Goal: Communication & Community: Ask a question

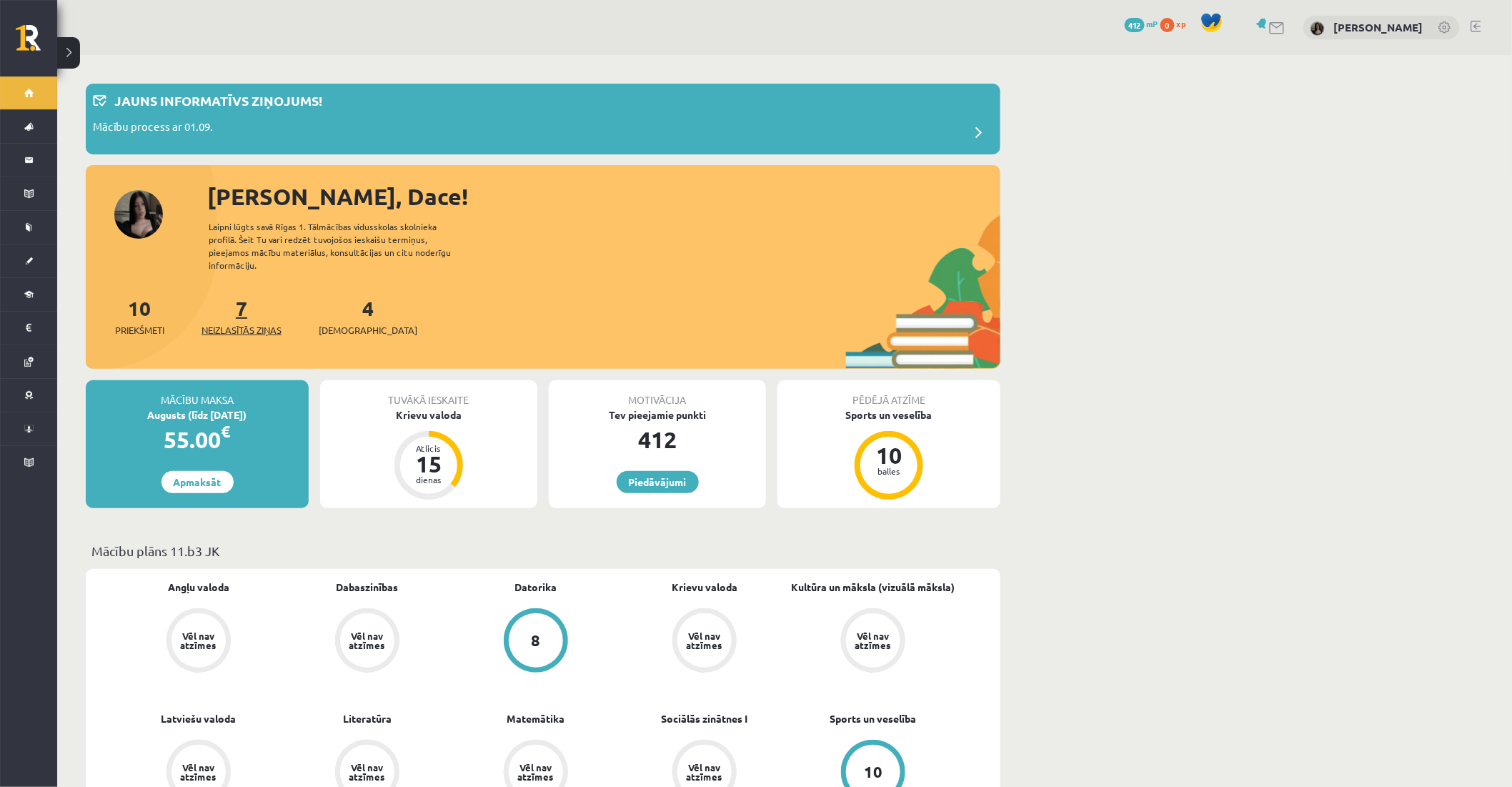
click at [239, 295] on link "7 Neizlasītās ziņas" at bounding box center [241, 316] width 80 height 42
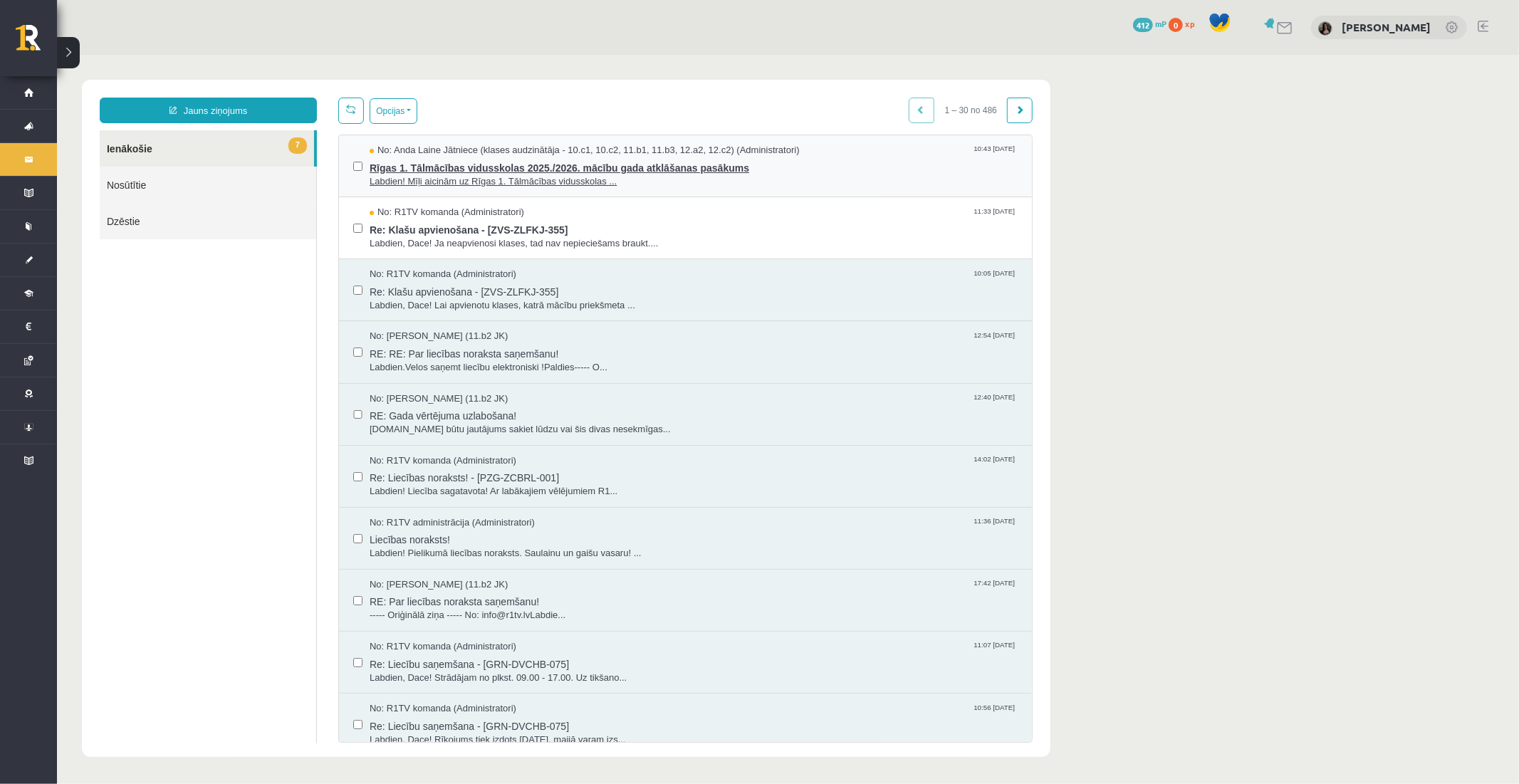
click at [570, 169] on span "Rīgas 1. Tālmācības vidusskolas 2025./2026. mācību gada atklāšanas pasākums" at bounding box center [693, 166] width 648 height 18
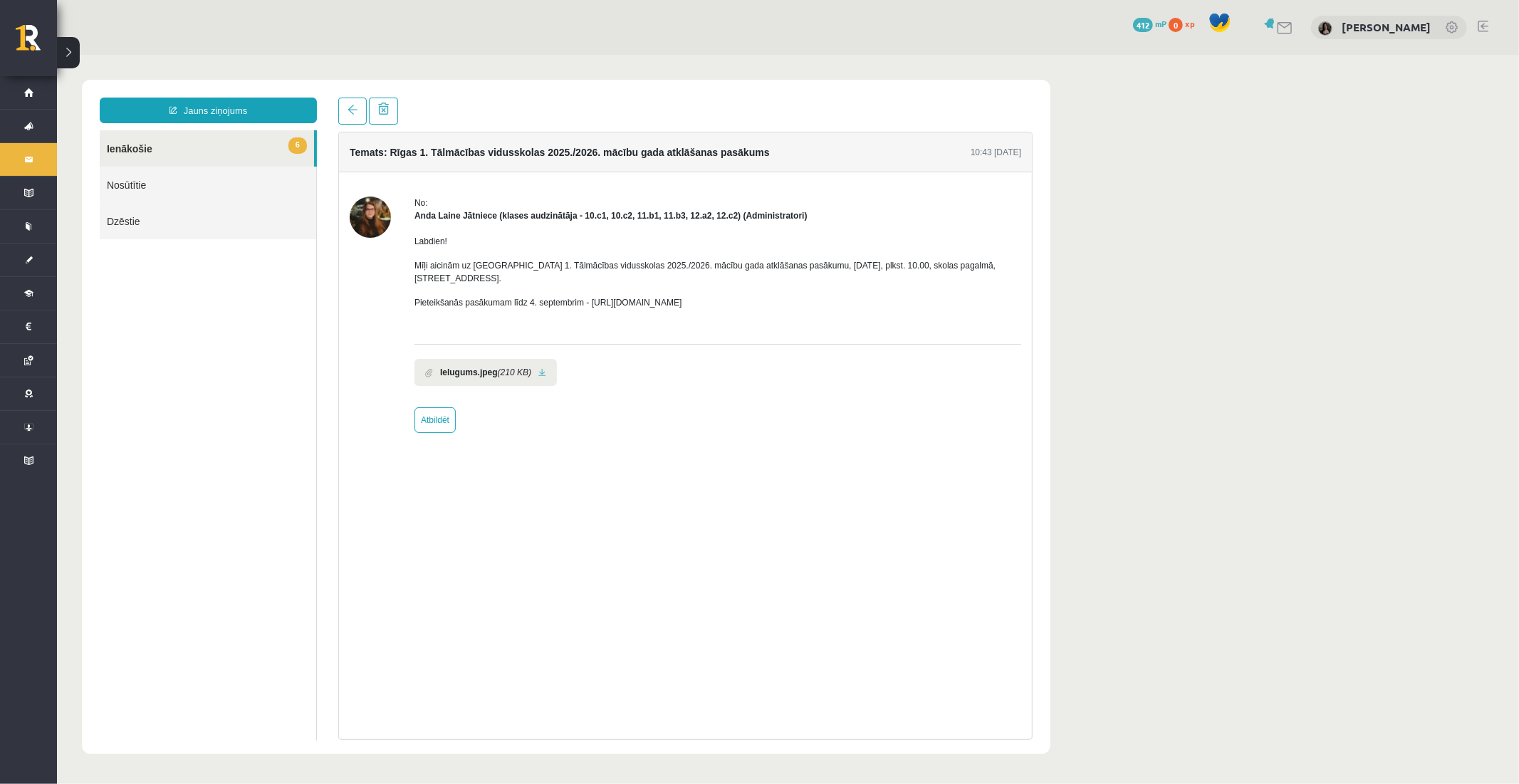
click at [539, 367] on link at bounding box center [542, 371] width 8 height 9
click at [350, 99] on link at bounding box center [351, 111] width 28 height 27
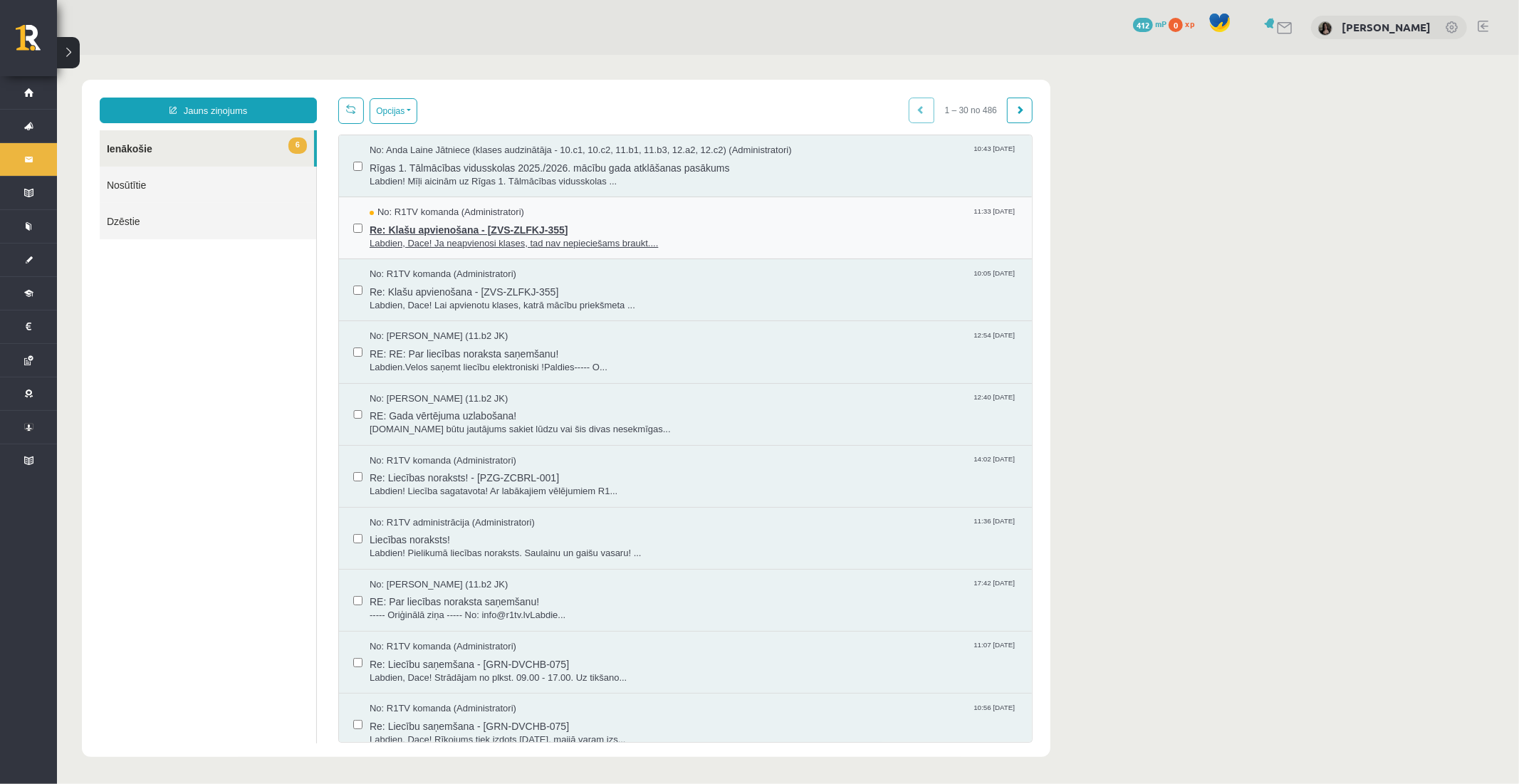
click at [625, 214] on div "No: R1TV komanda (Administratori) 11:33 15/08/2025" at bounding box center [693, 212] width 648 height 14
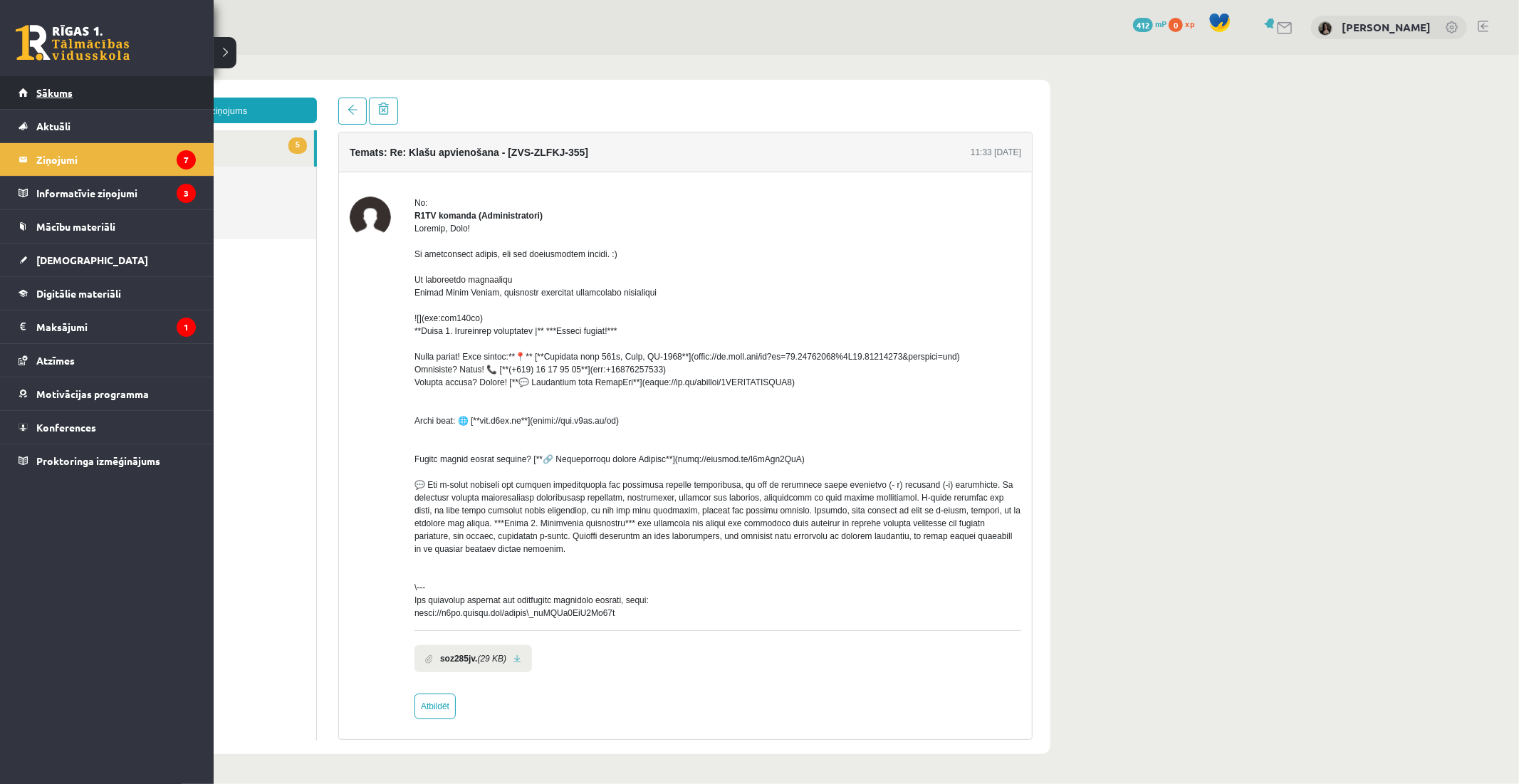
click at [36, 79] on link "Sākums" at bounding box center [107, 92] width 178 height 33
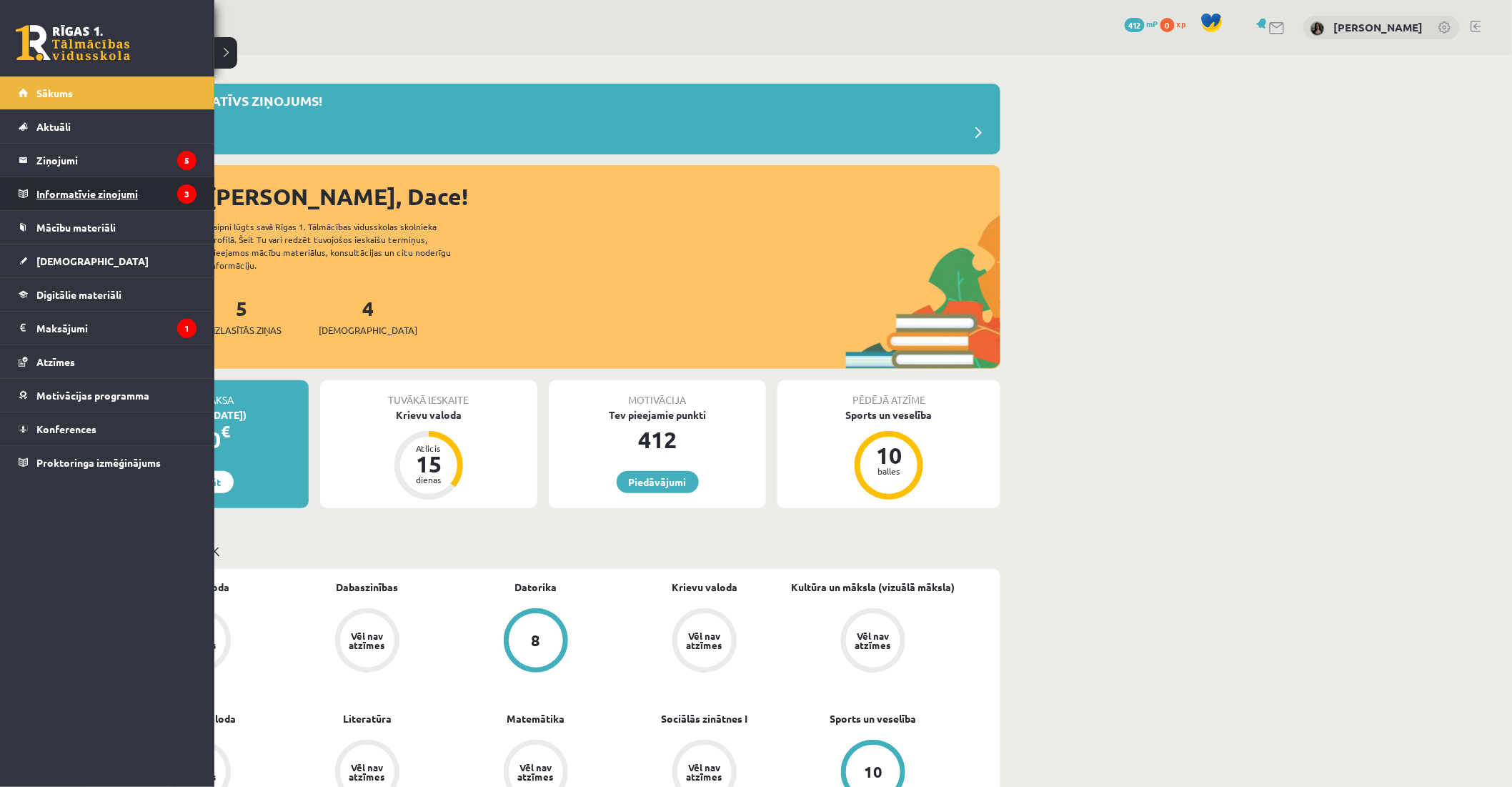
click at [27, 182] on link "Informatīvie ziņojumi 3" at bounding box center [108, 194] width 178 height 33
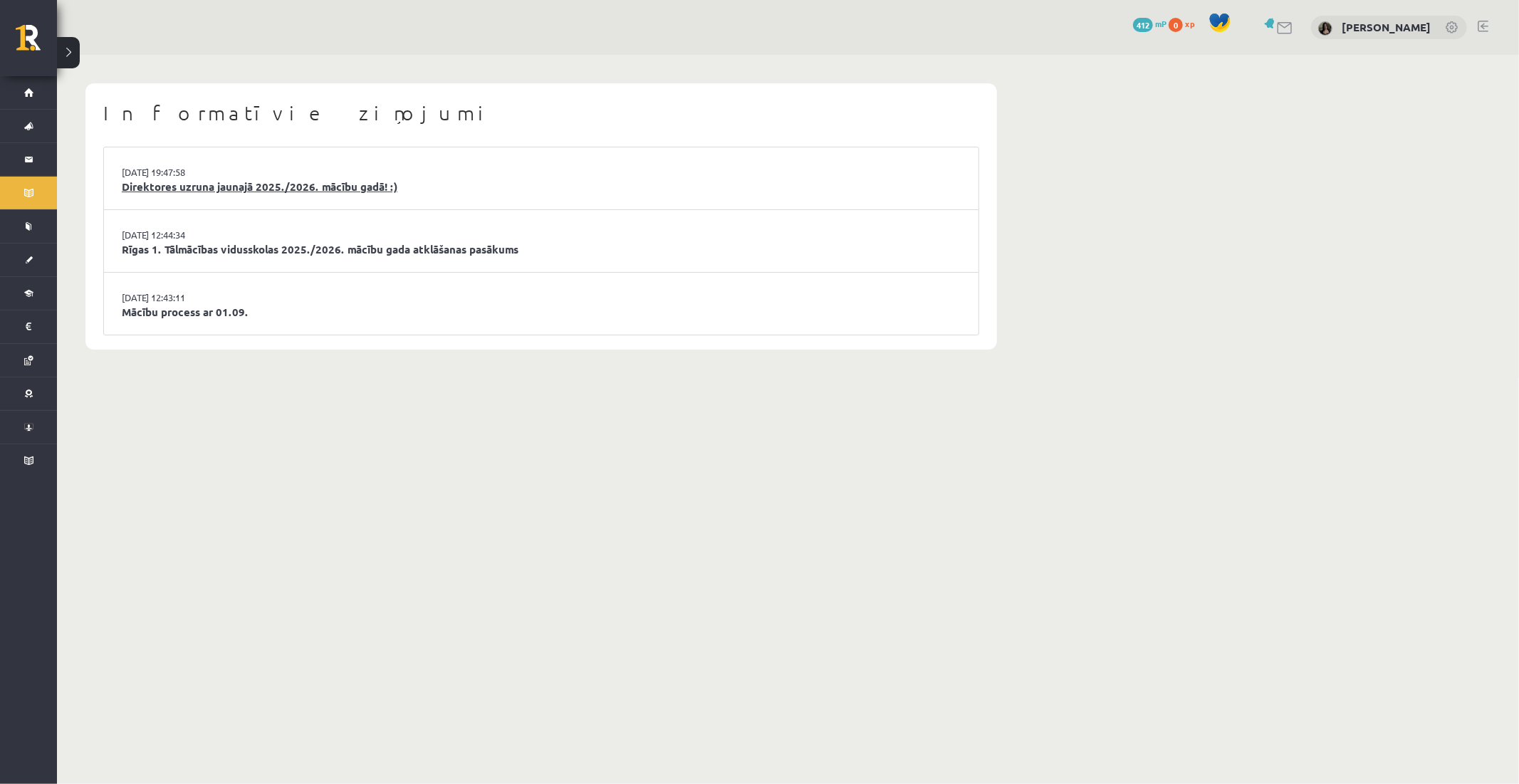
click at [329, 185] on link "Direktores uzruna jaunajā 2025./2026. mācību gadā! :)" at bounding box center [541, 187] width 839 height 16
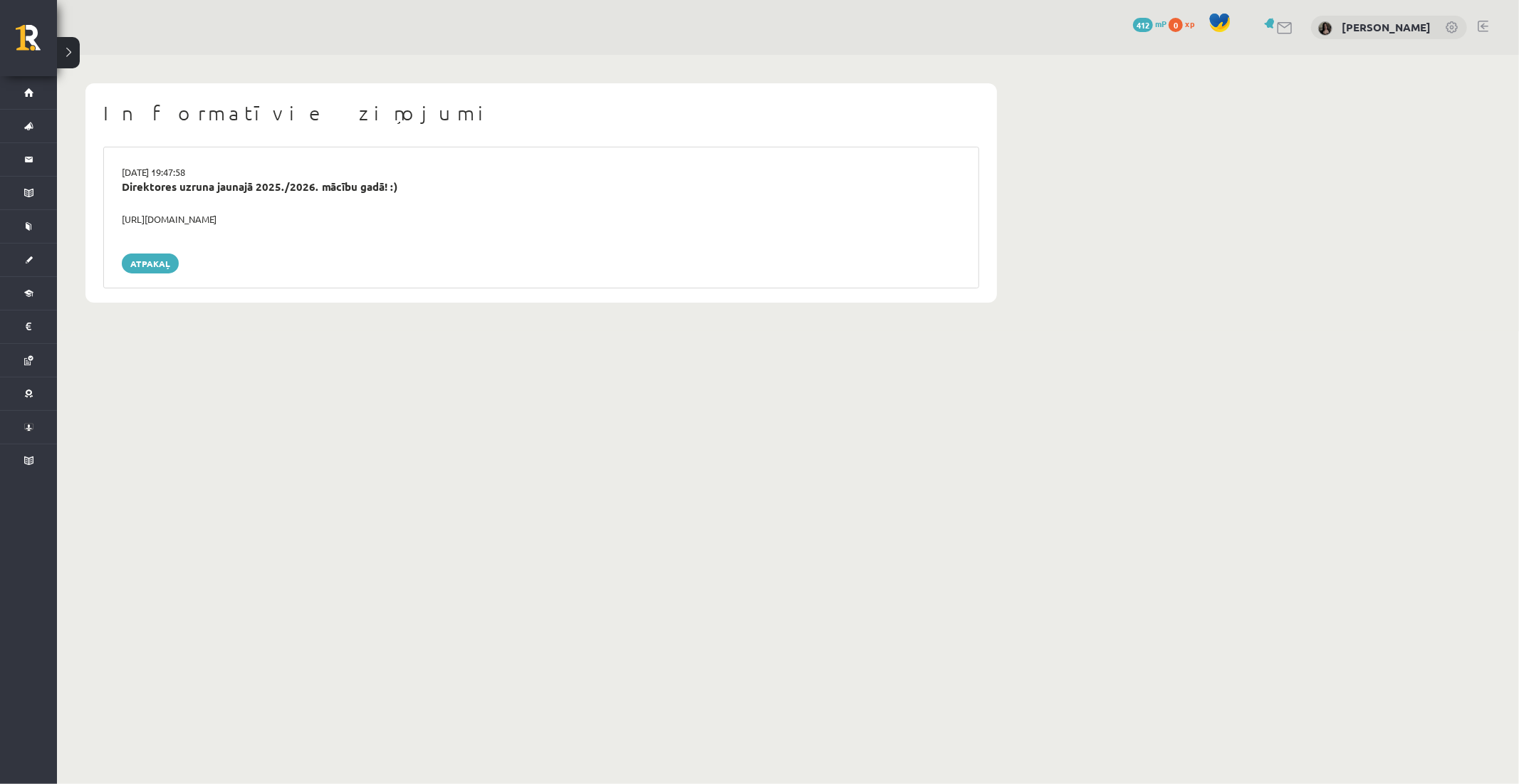
click at [283, 215] on div "https://youtube.com/shorts/lM8RsWyzCn4" at bounding box center [541, 220] width 860 height 15
copy div "https://youtube.com/shorts/lM8RsWyzCn4"
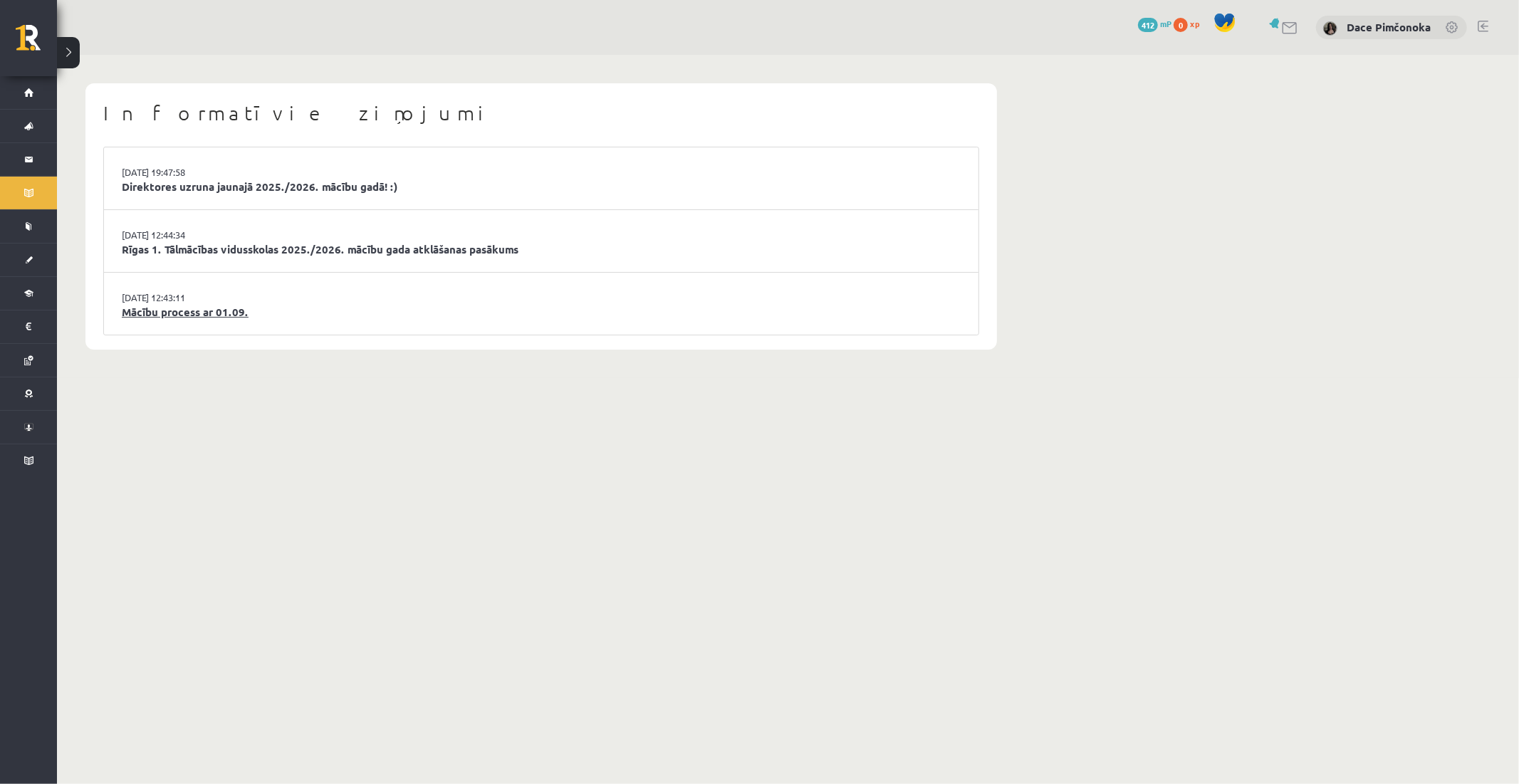
click at [212, 313] on link "Mācību process ar 01.09." at bounding box center [541, 312] width 839 height 16
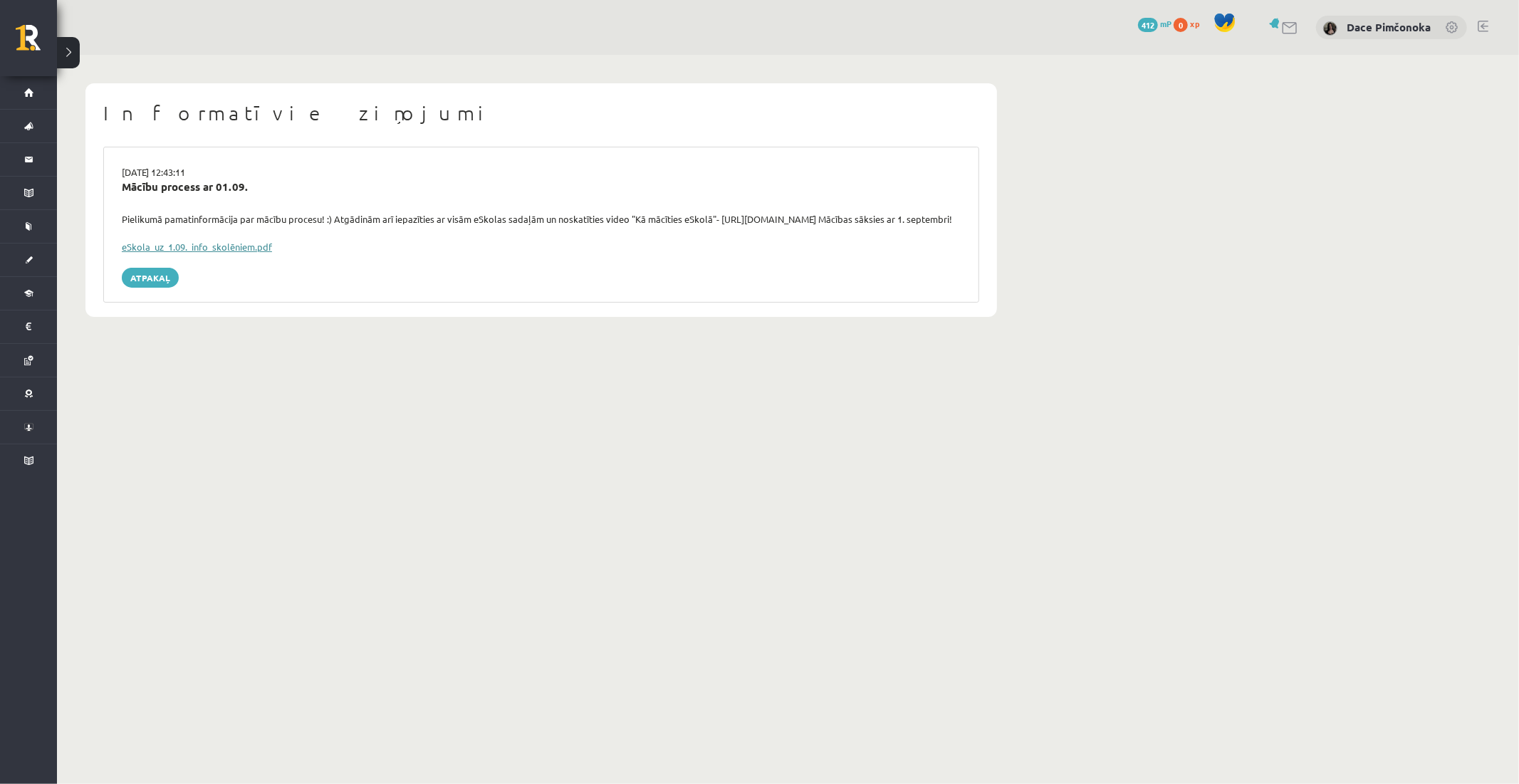
click at [196, 253] on link "eSkola_uz_1.09._info_skolēniem.pdf" at bounding box center [197, 246] width 150 height 12
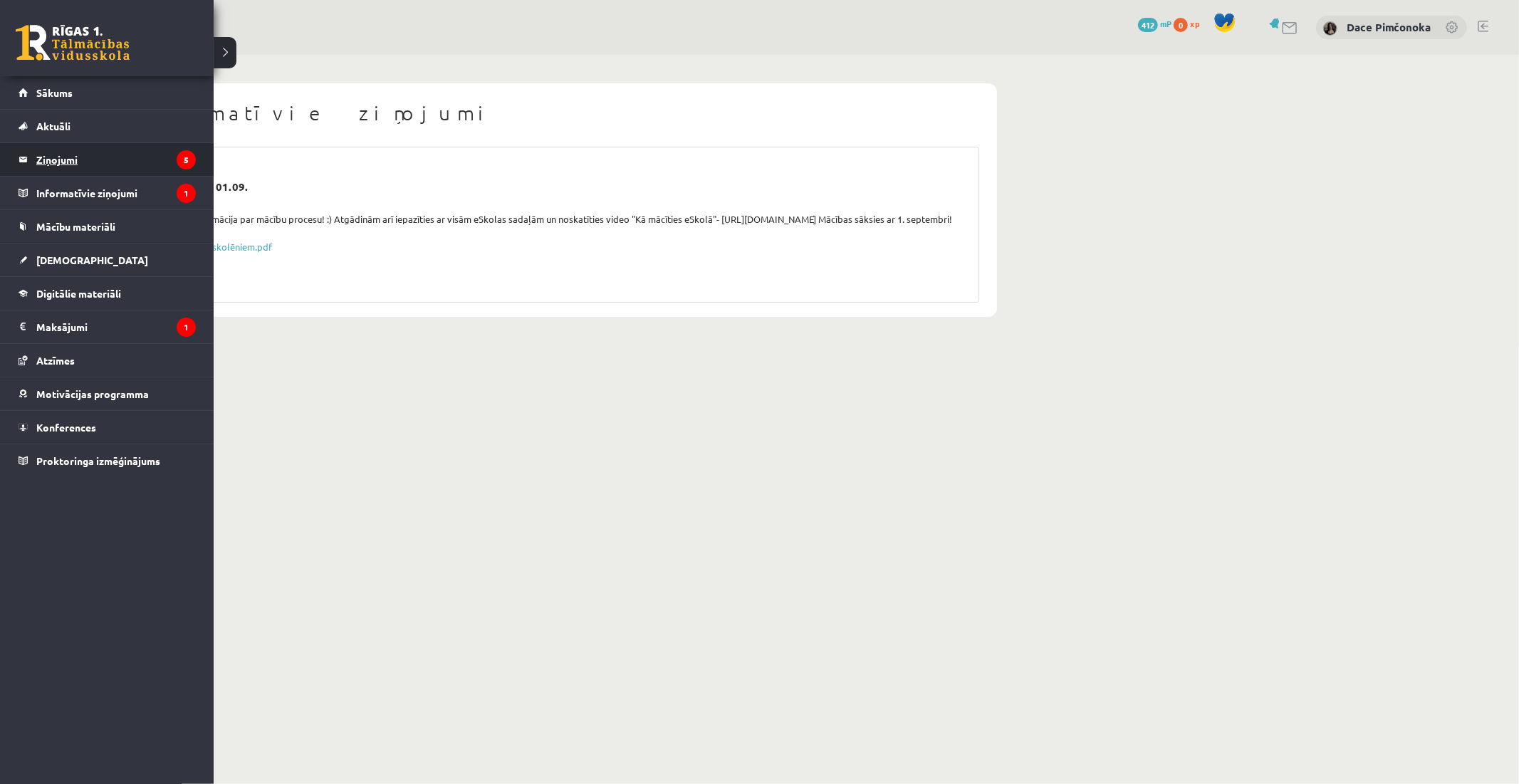
click at [58, 149] on legend "Ziņojumi 5" at bounding box center [116, 159] width 160 height 33
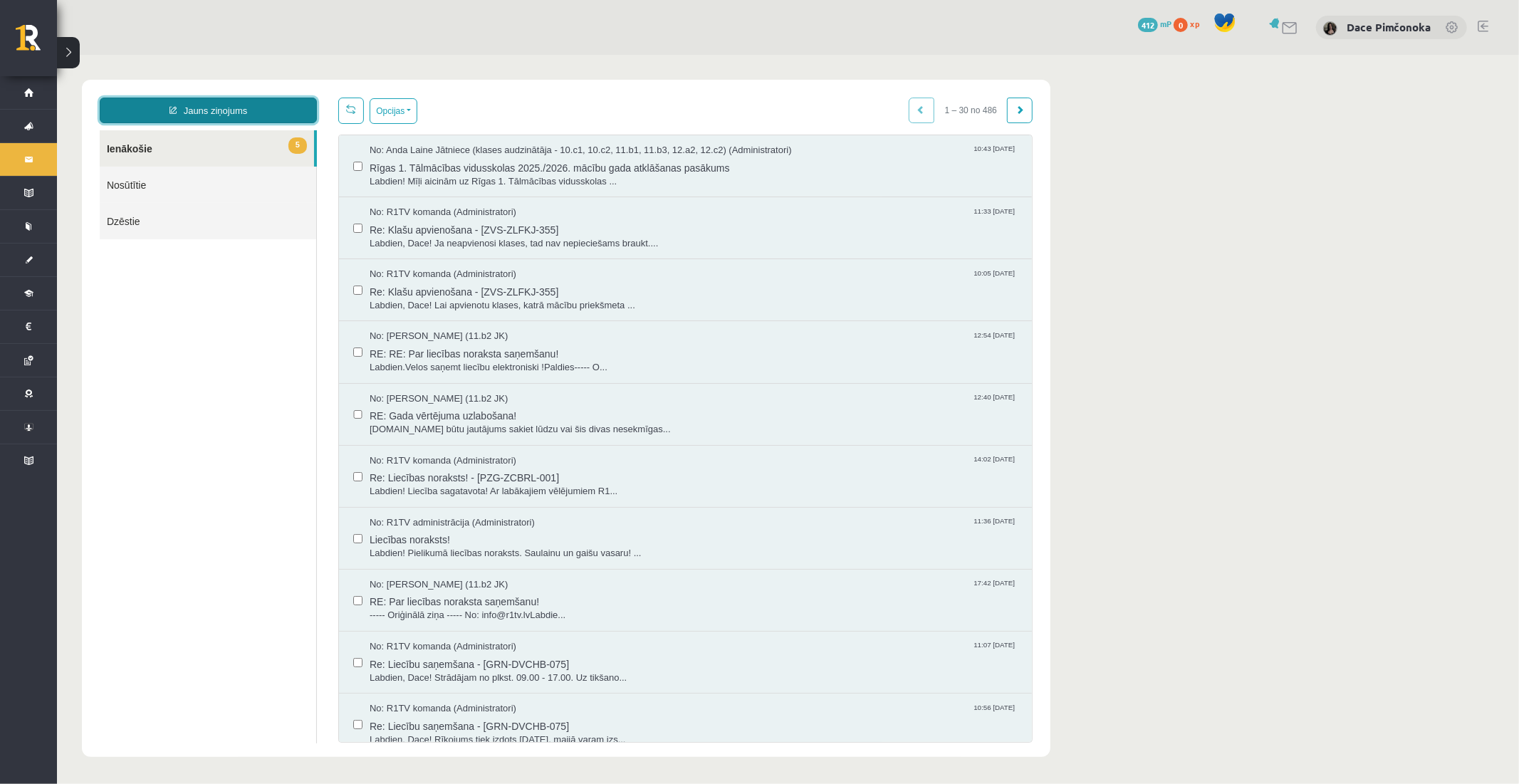
click at [224, 107] on link "Jauns ziņojums" at bounding box center [208, 110] width 217 height 26
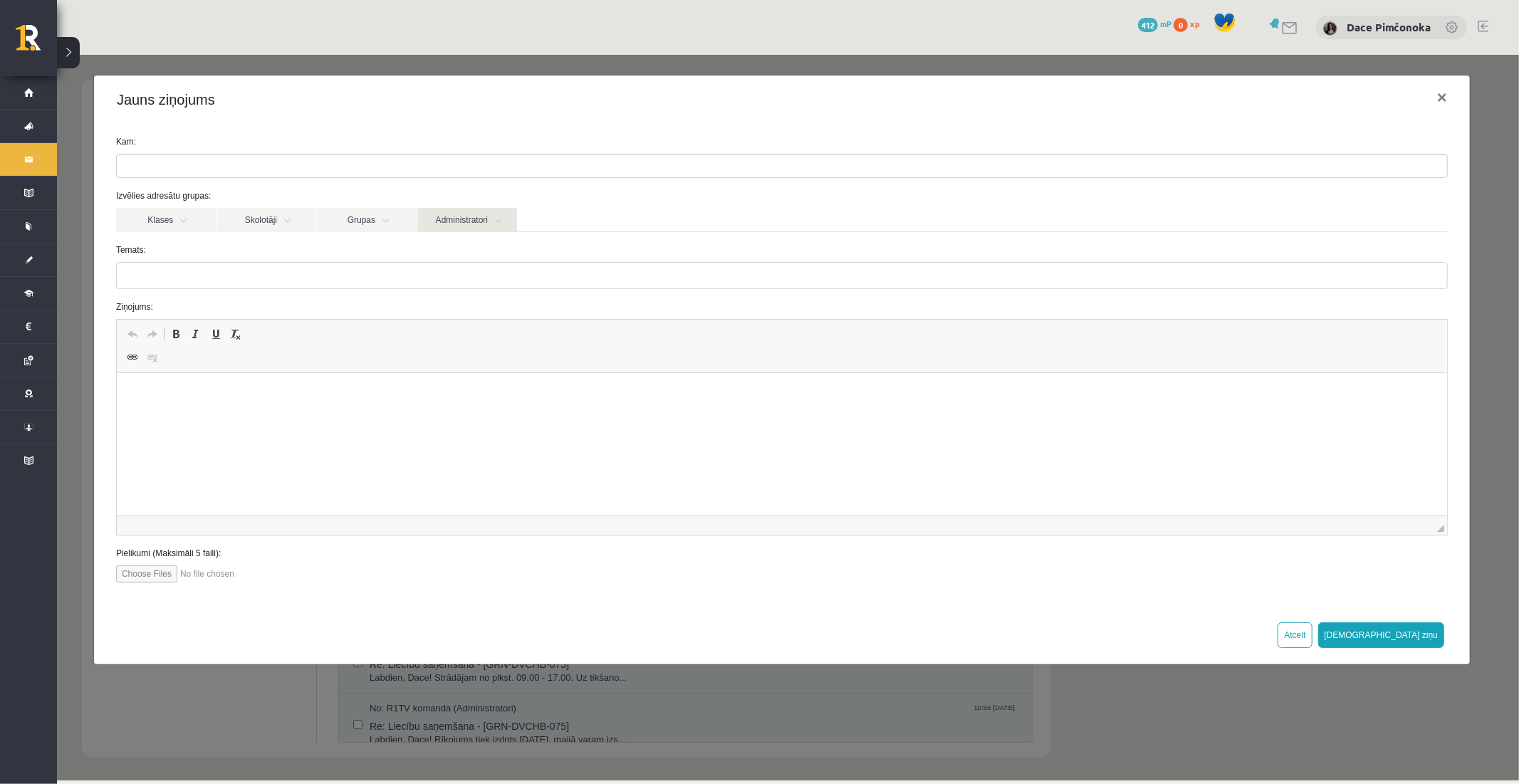
click at [516, 216] on link "Administratori" at bounding box center [466, 220] width 99 height 24
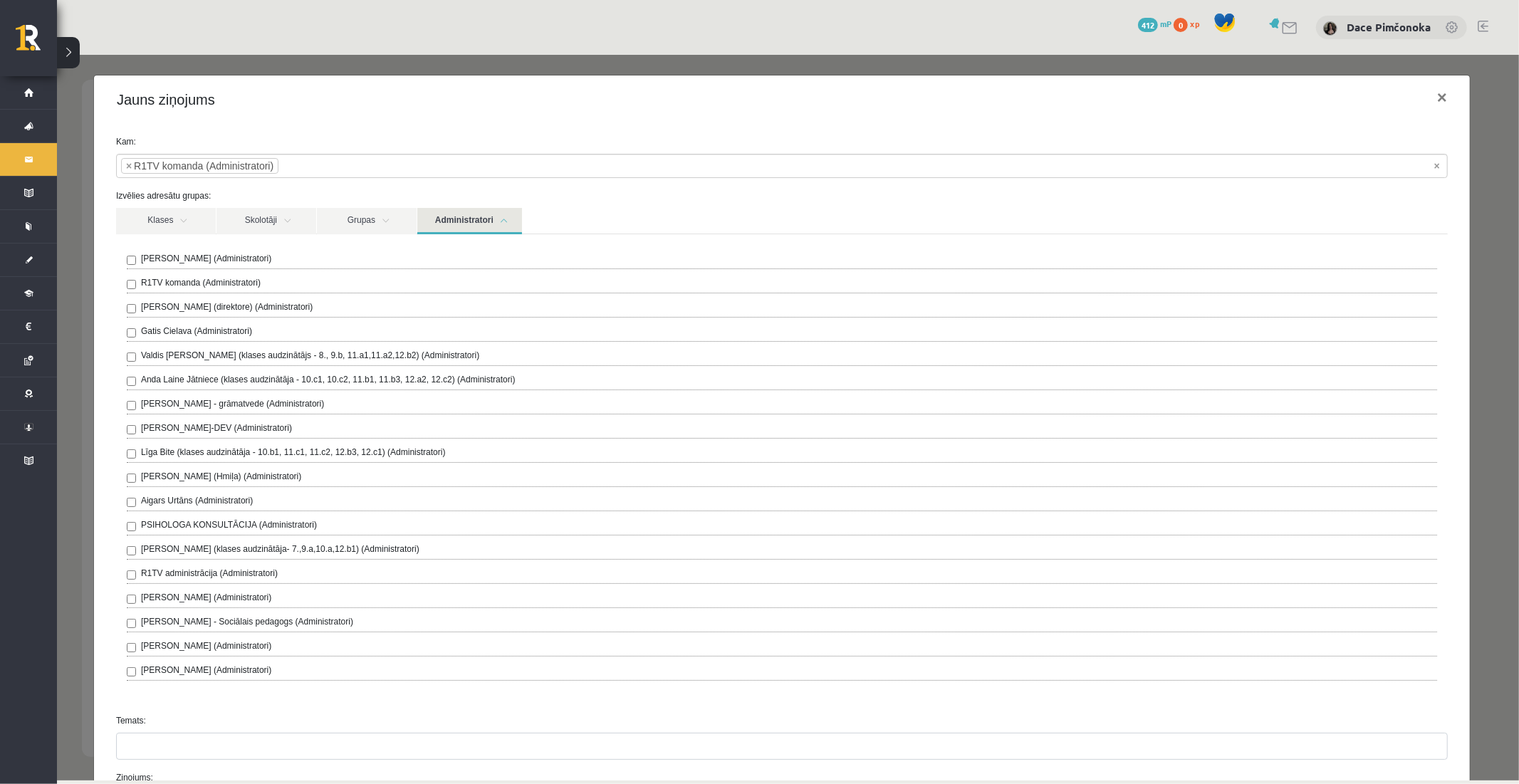
click at [449, 216] on link "Administratori" at bounding box center [469, 220] width 105 height 27
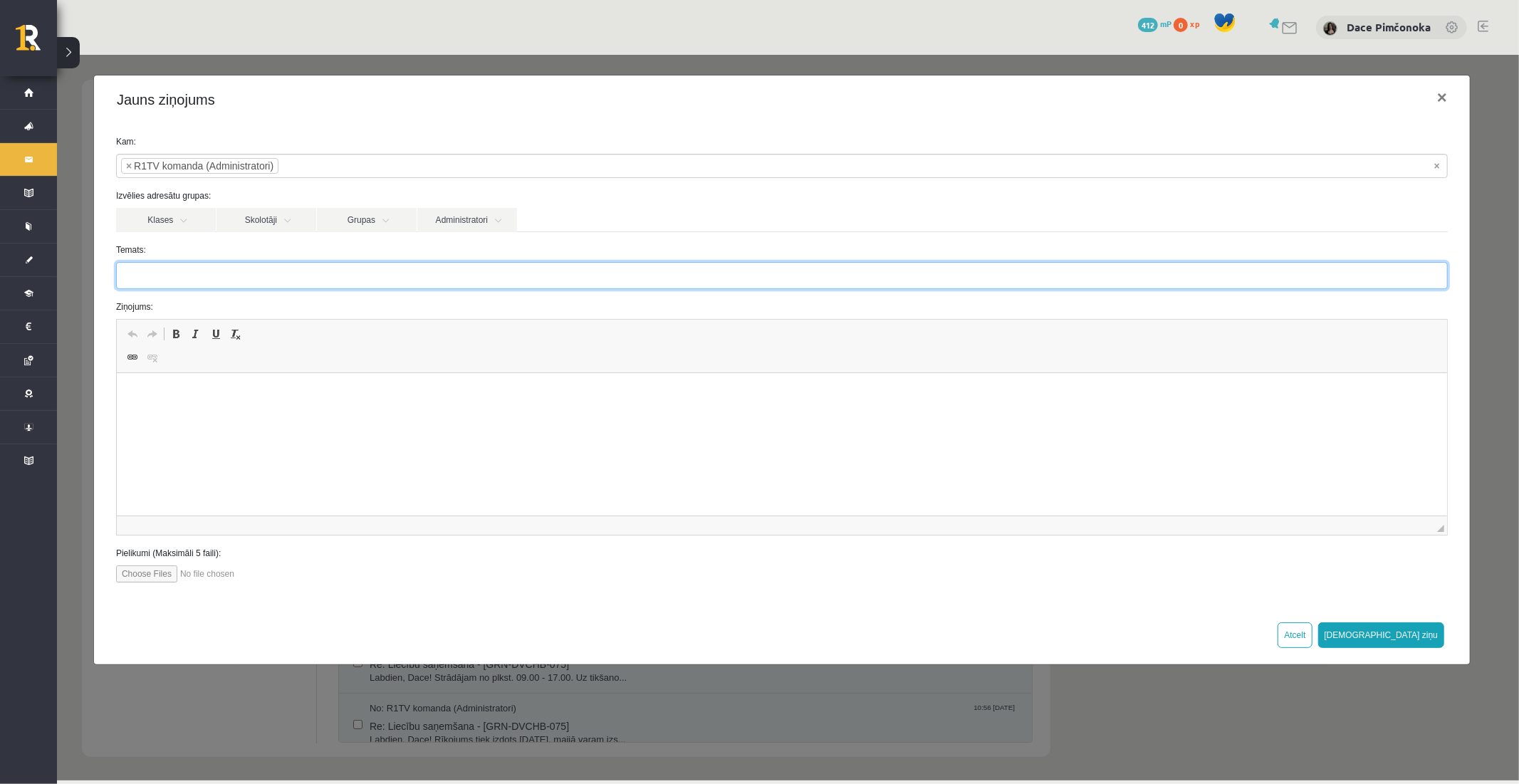
click at [448, 267] on input "Temats:" at bounding box center [781, 275] width 1332 height 27
type input "*"
click at [228, 275] on input "**********" at bounding box center [781, 275] width 1332 height 27
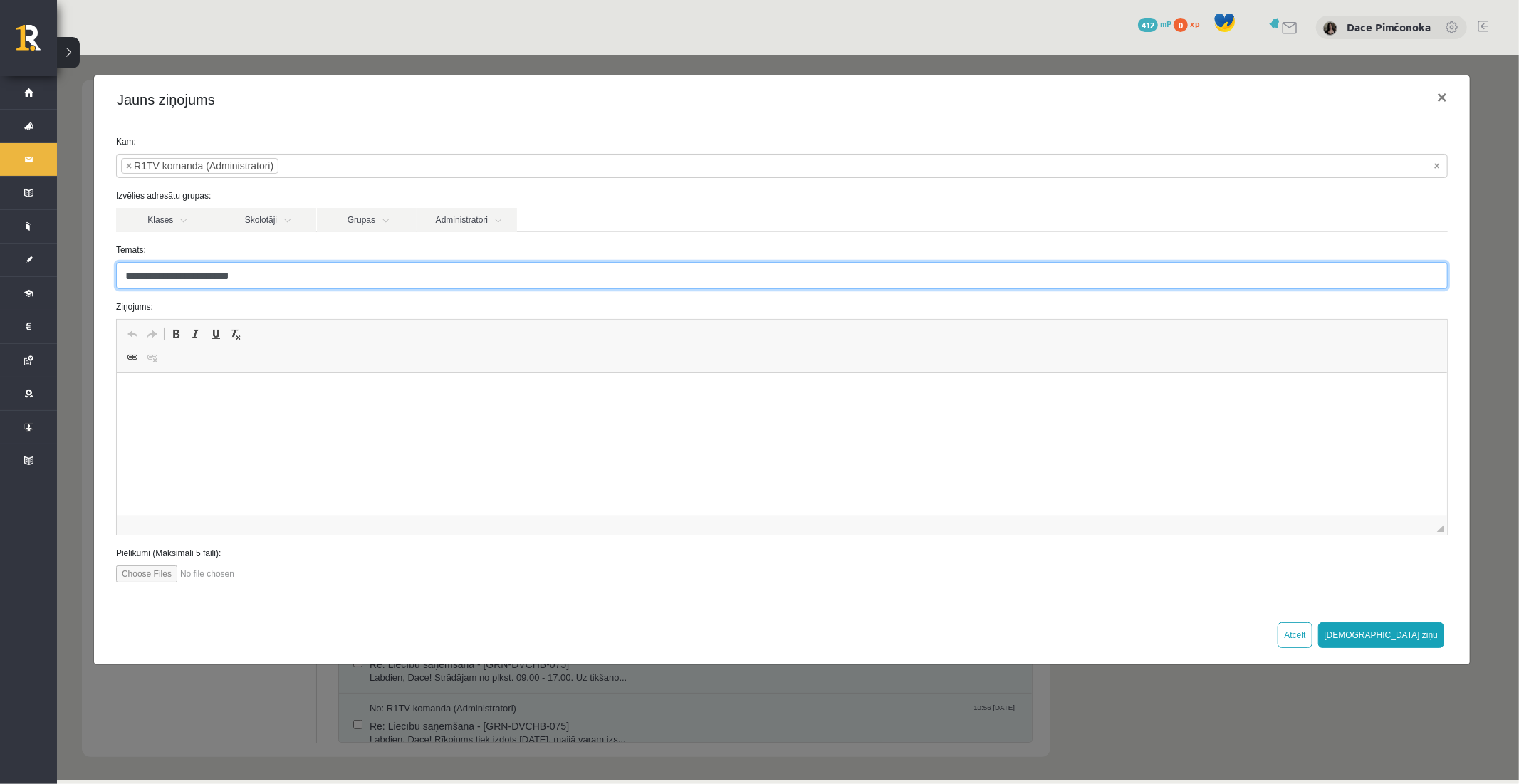
click at [228, 275] on input "**********" at bounding box center [781, 275] width 1332 height 27
type input "**********"
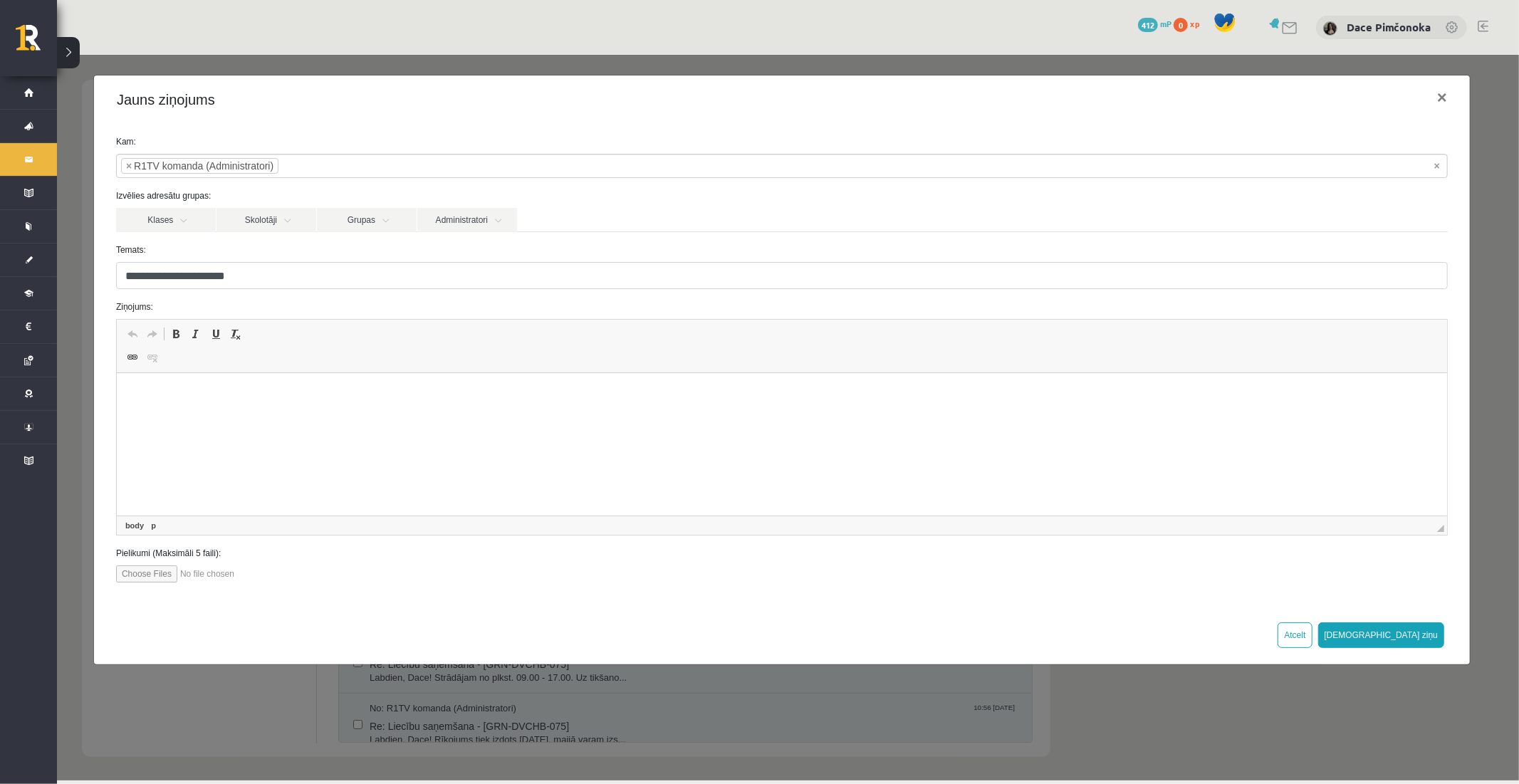
click at [293, 395] on p "Editor, wiswyg-editor-47364074653340-1756741171-538" at bounding box center [781, 395] width 1302 height 15
click at [1416, 633] on button "[DEMOGRAPHIC_DATA] ziņu" at bounding box center [1381, 635] width 127 height 26
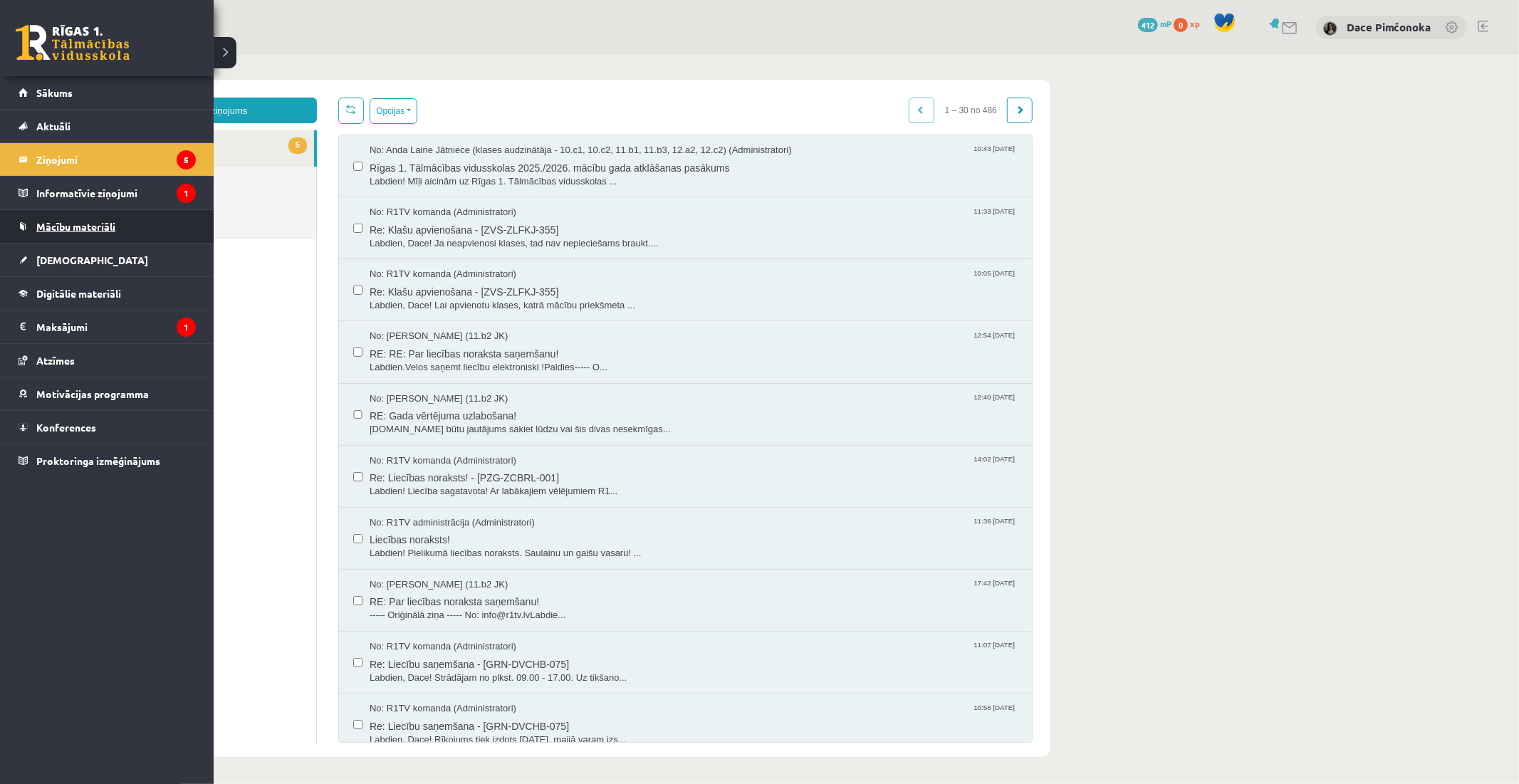
click at [102, 232] on link "Mācību materiāli" at bounding box center [107, 226] width 178 height 33
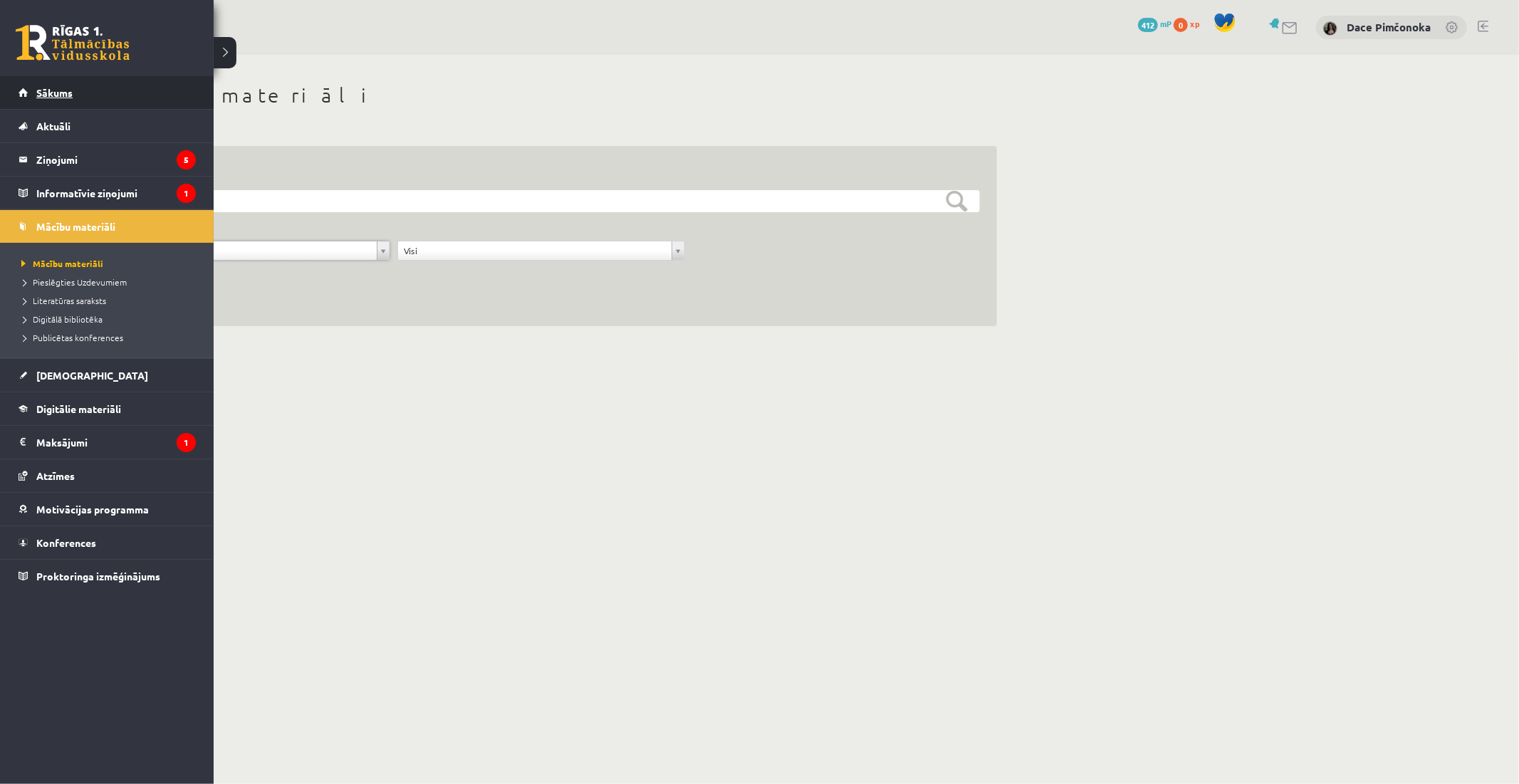
click at [45, 93] on span "Sākums" at bounding box center [54, 93] width 36 height 13
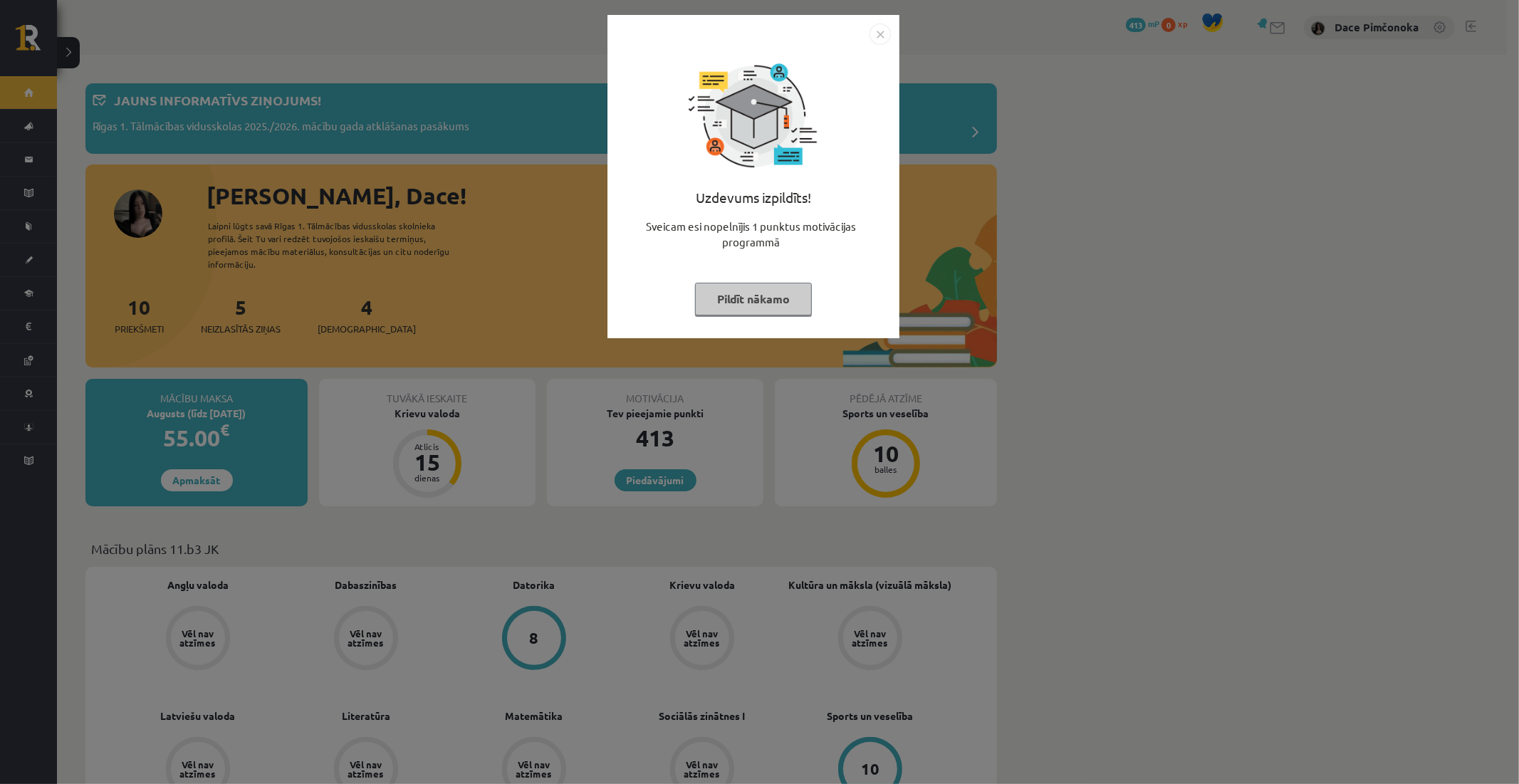
click at [766, 287] on button "Pildīt nākamo" at bounding box center [753, 299] width 117 height 33
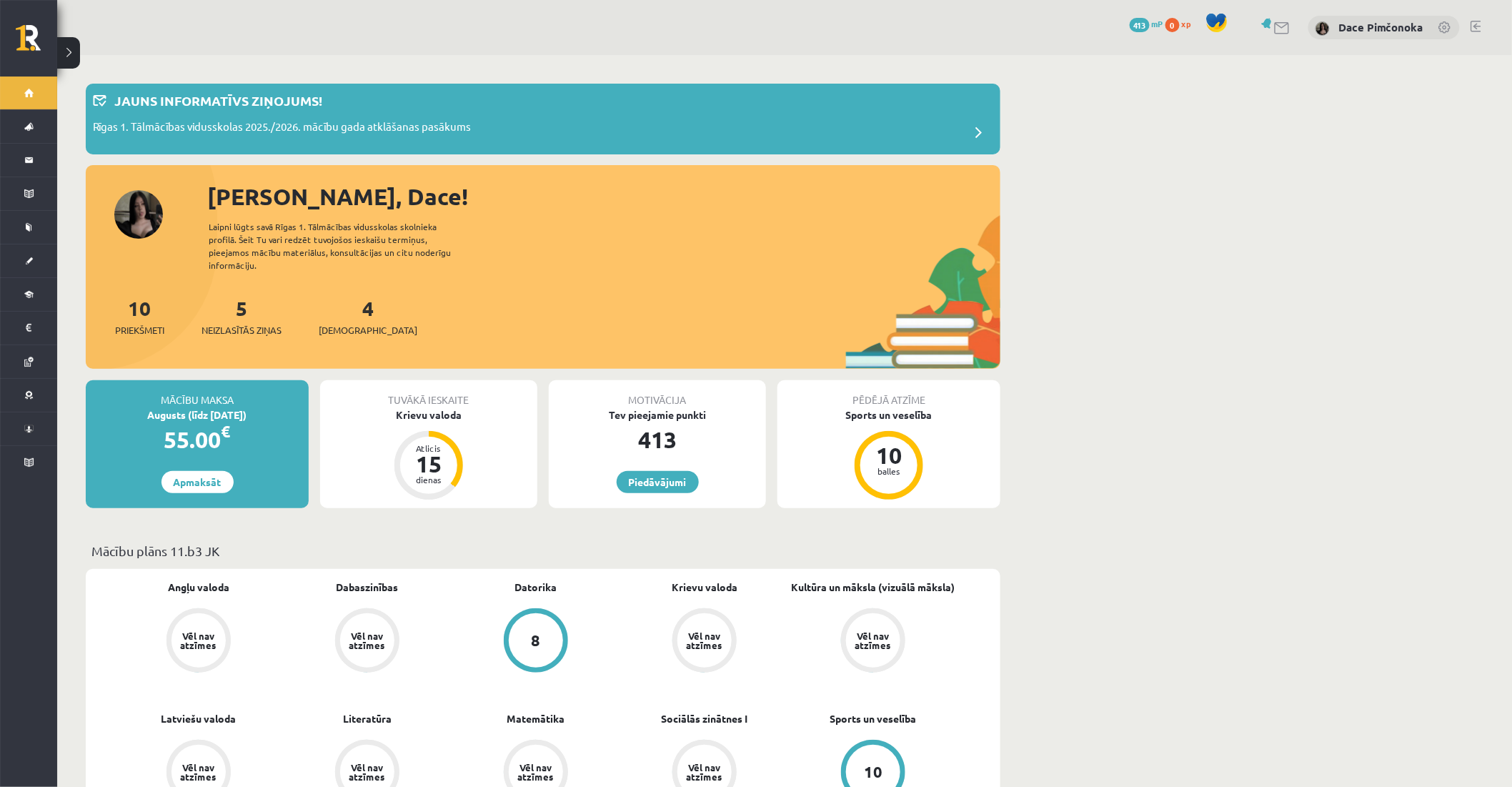
click at [339, 300] on div "4 Ieskaites" at bounding box center [368, 315] width 99 height 45
click at [344, 298] on link "4 Ieskaites" at bounding box center [368, 316] width 99 height 42
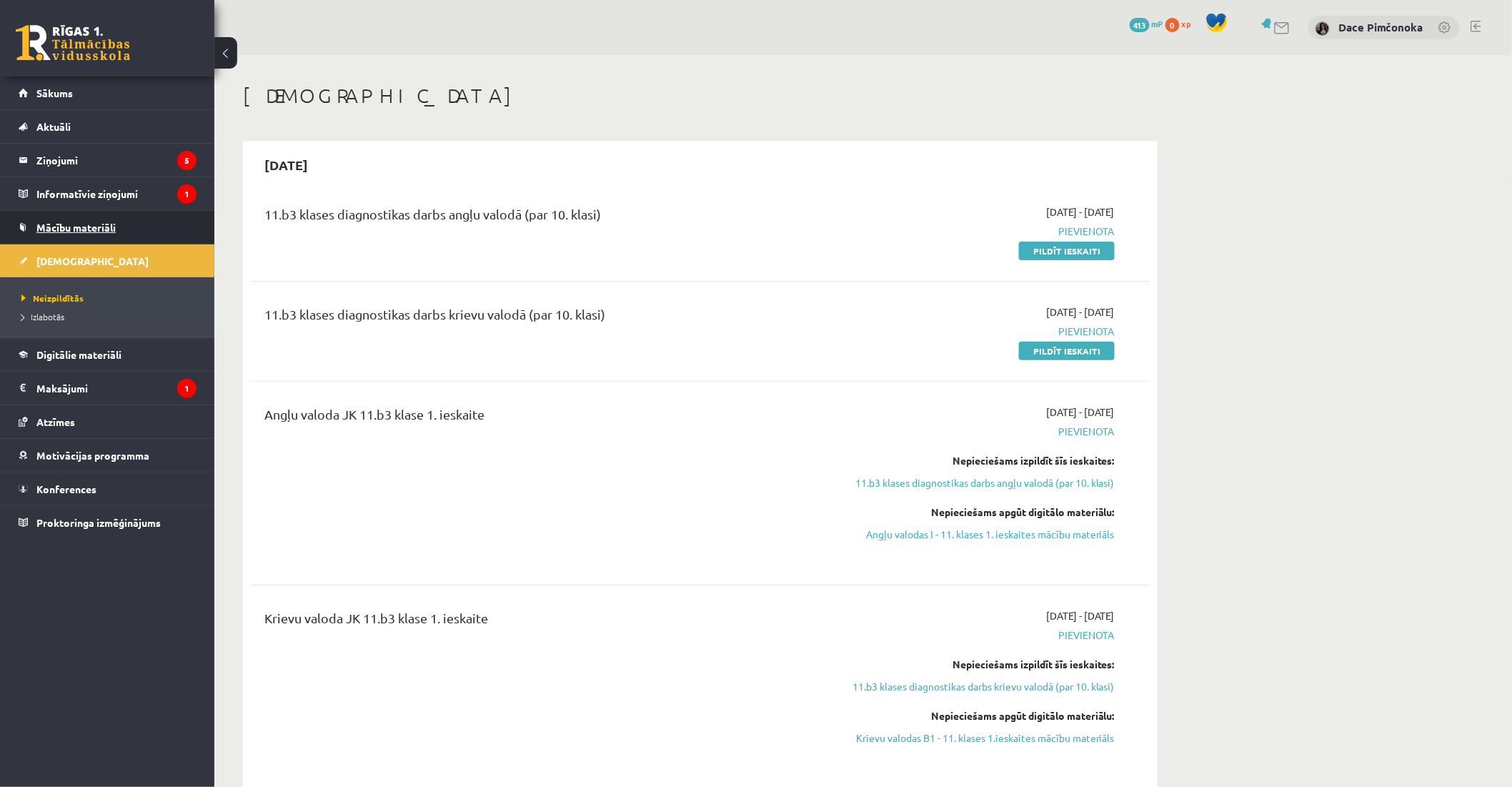
click at [180, 218] on link "Mācību materiāli" at bounding box center [108, 227] width 178 height 33
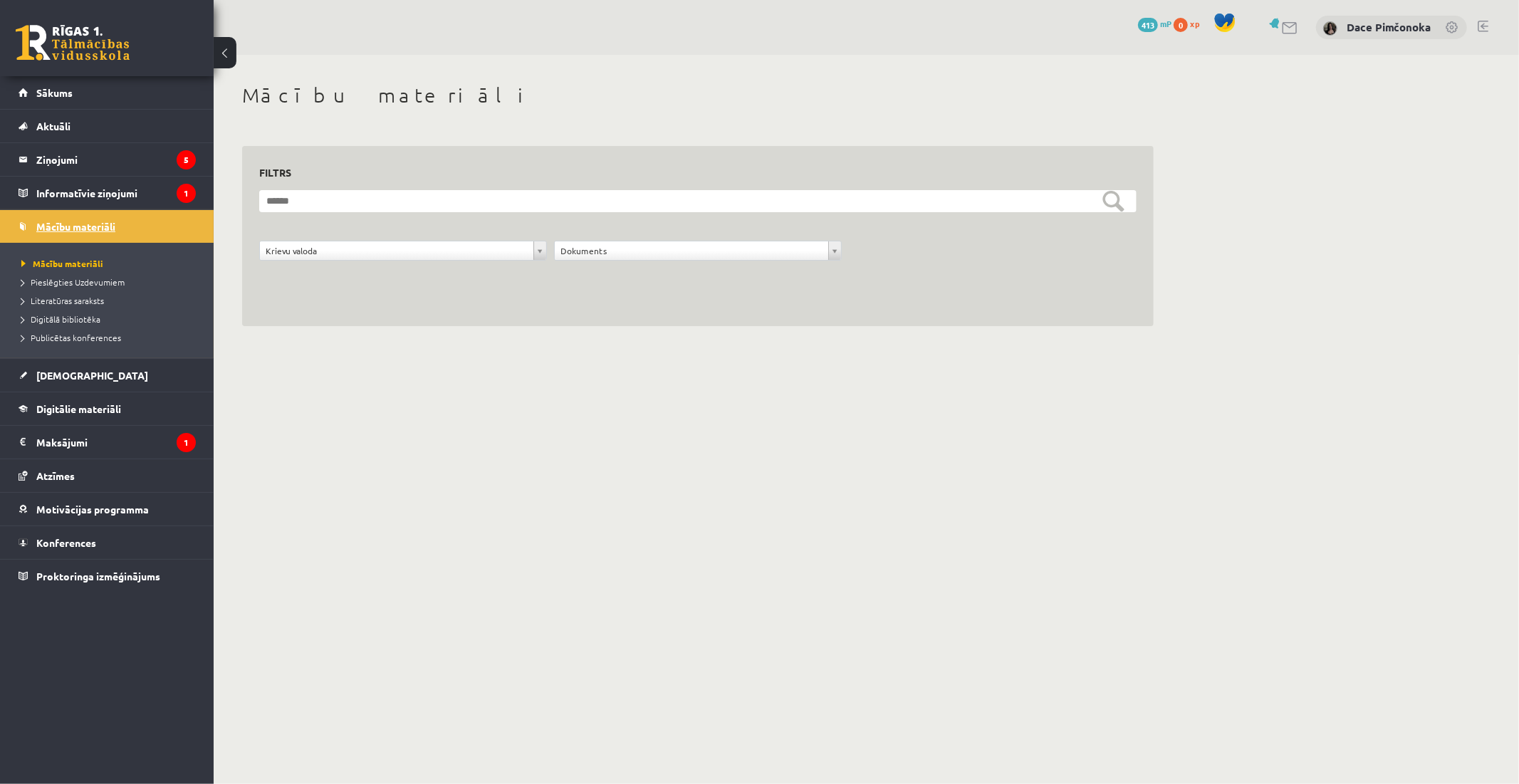
click at [142, 223] on link "Mācību materiāli" at bounding box center [107, 226] width 178 height 33
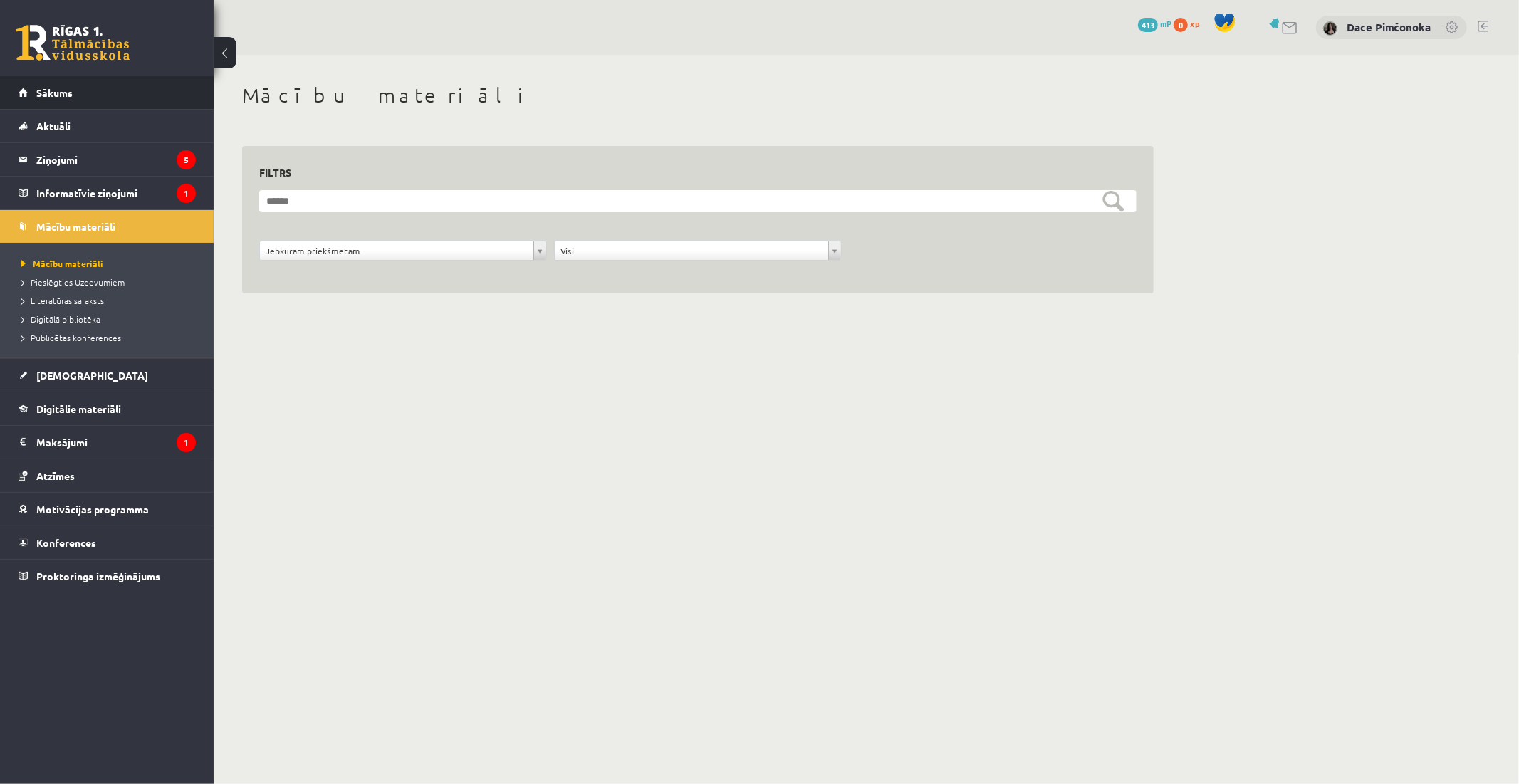
click at [118, 103] on link "Sākums" at bounding box center [107, 92] width 178 height 33
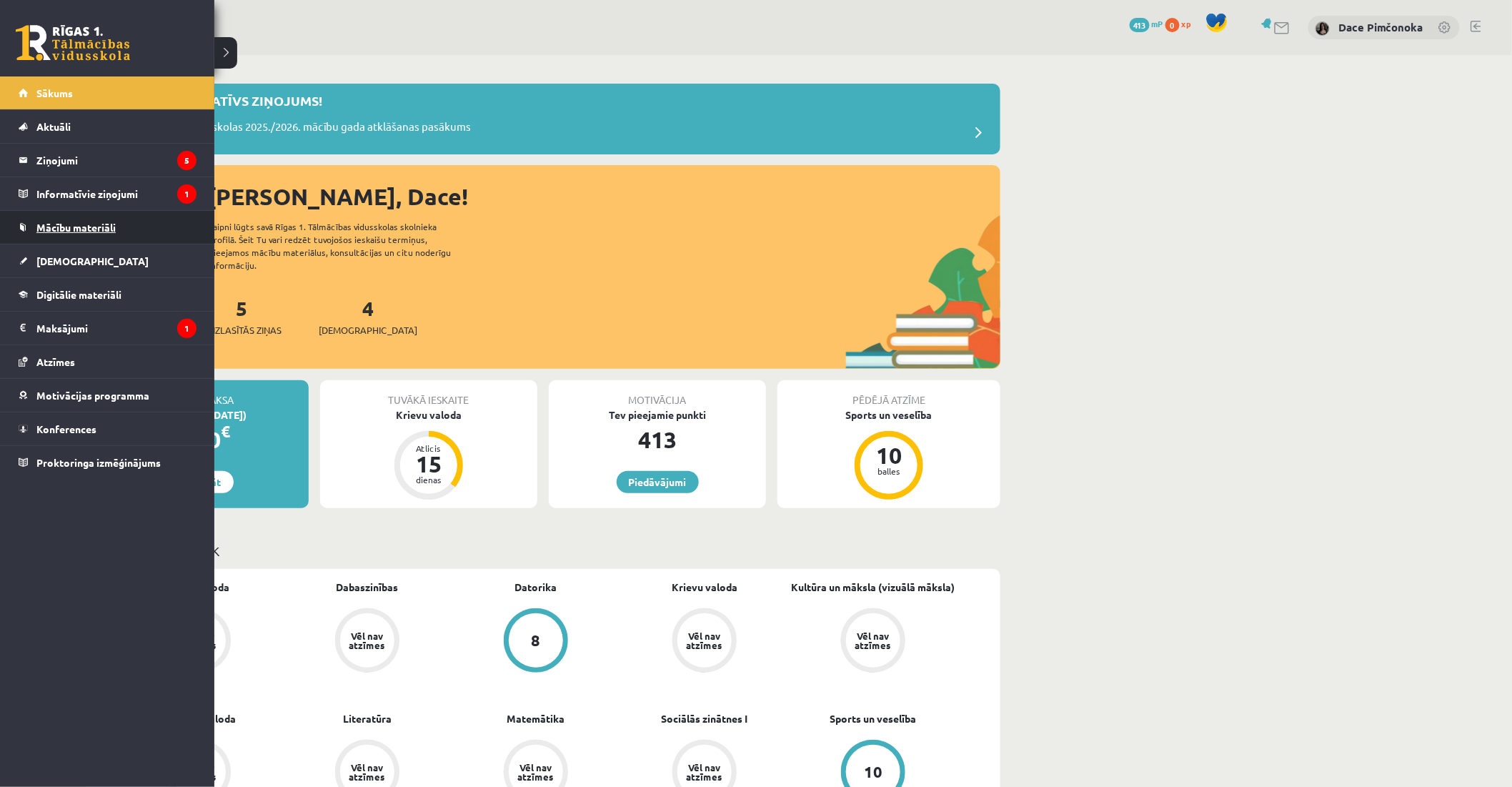
click at [81, 238] on link "Mācību materiāli" at bounding box center [108, 227] width 178 height 33
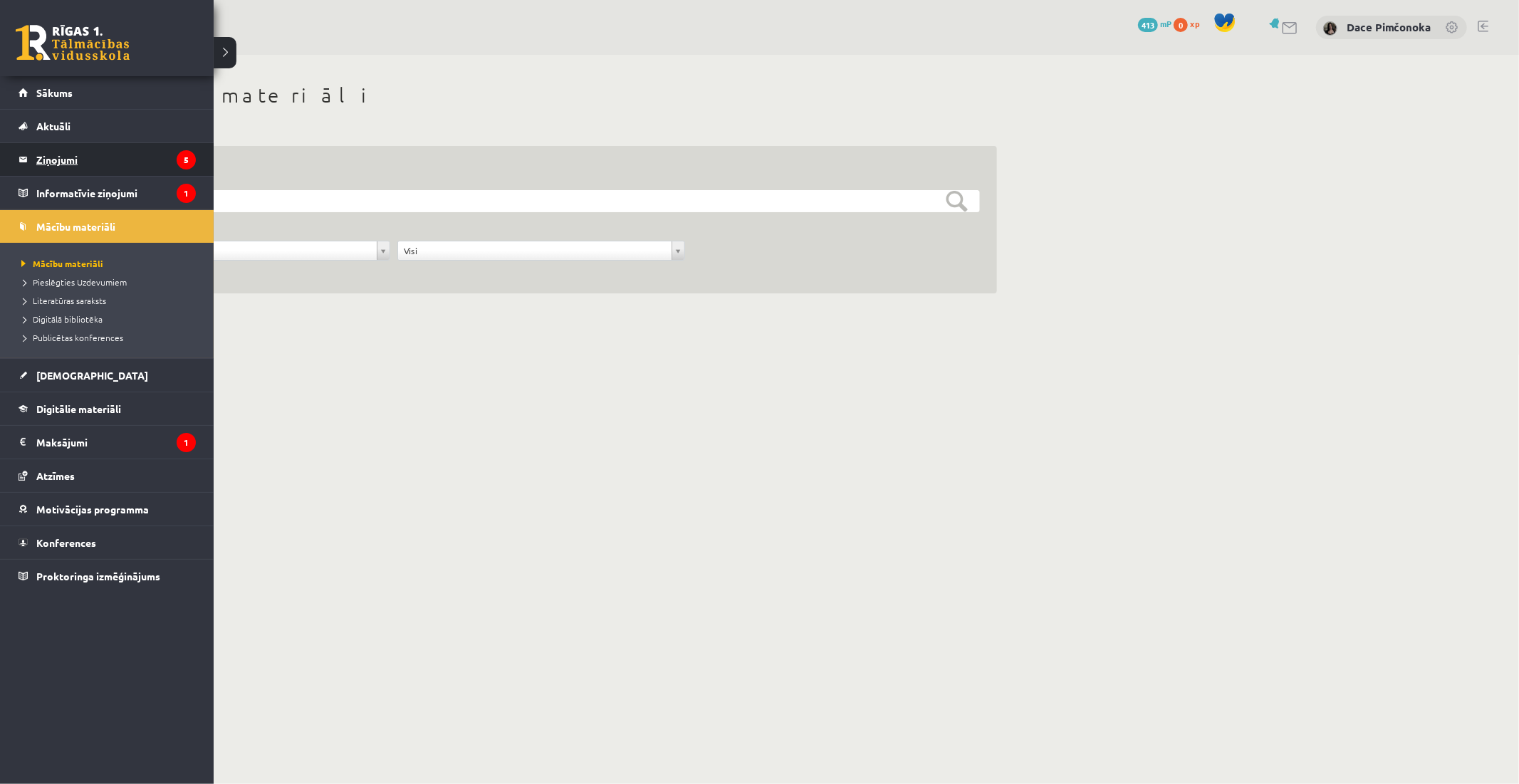
click at [38, 172] on legend "Ziņojumi 5" at bounding box center [116, 159] width 160 height 33
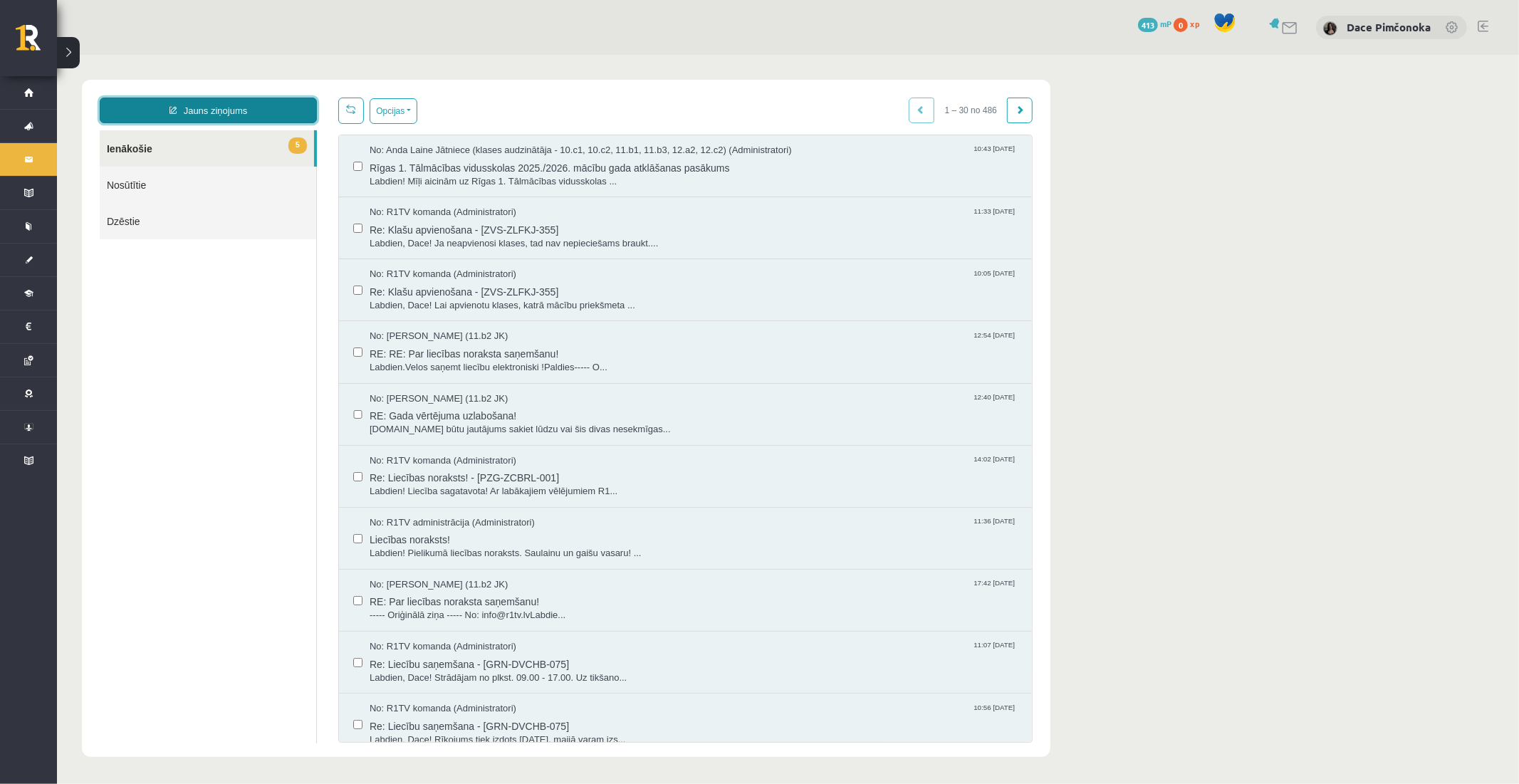
click at [293, 111] on link "Jauns ziņojums" at bounding box center [208, 110] width 217 height 26
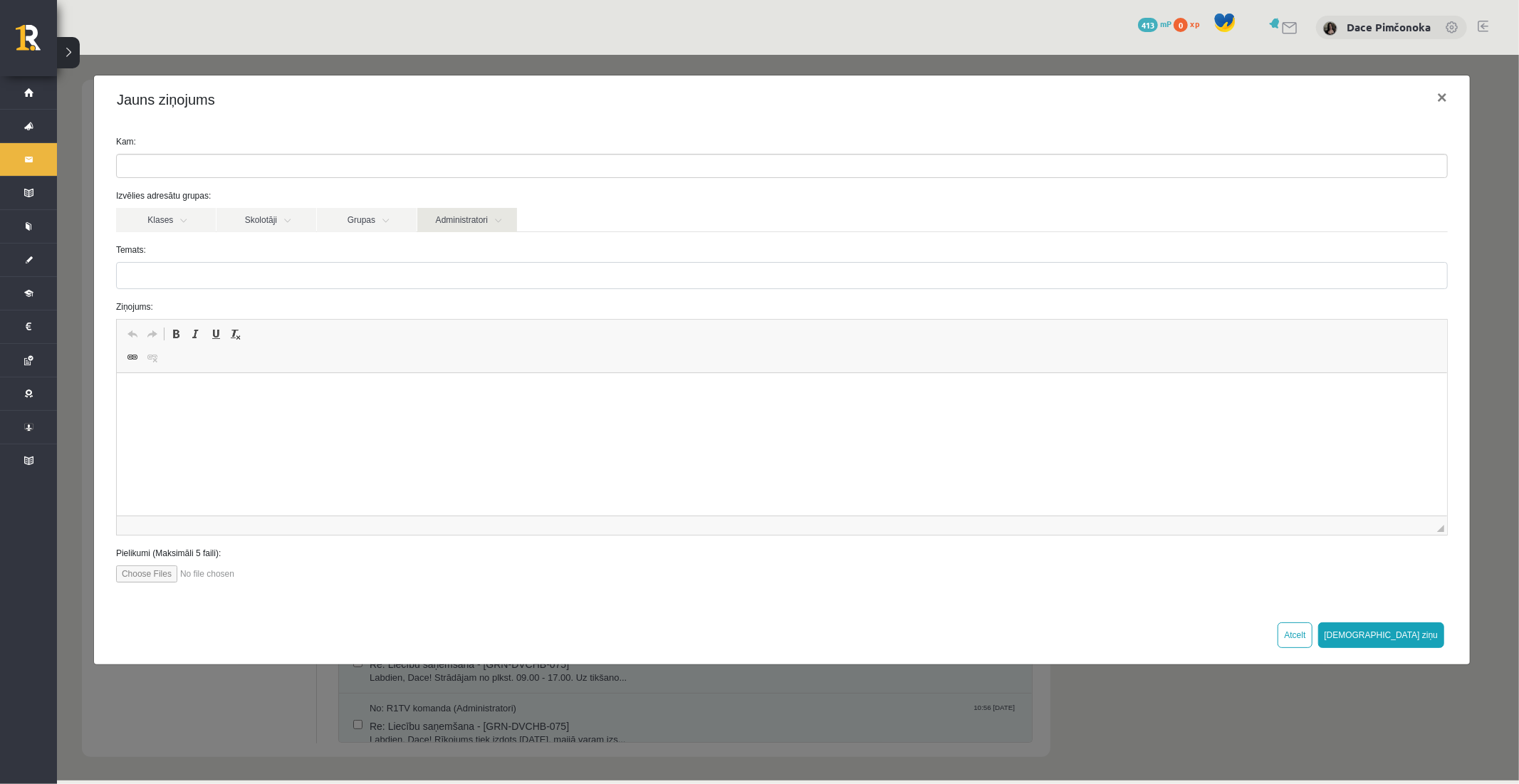
click at [452, 222] on link "Administratori" at bounding box center [466, 220] width 99 height 24
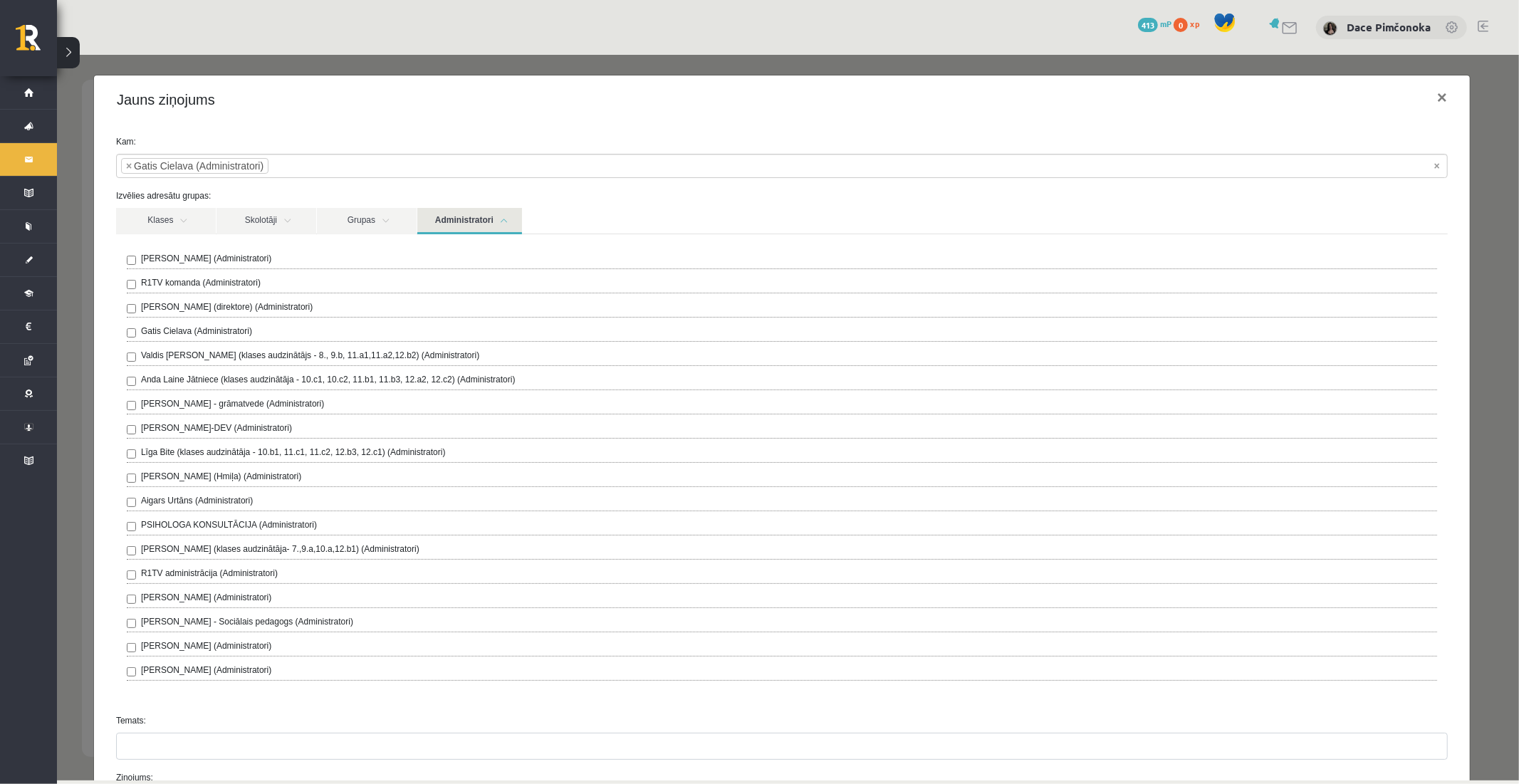
click at [435, 226] on link "Administratori" at bounding box center [469, 220] width 105 height 27
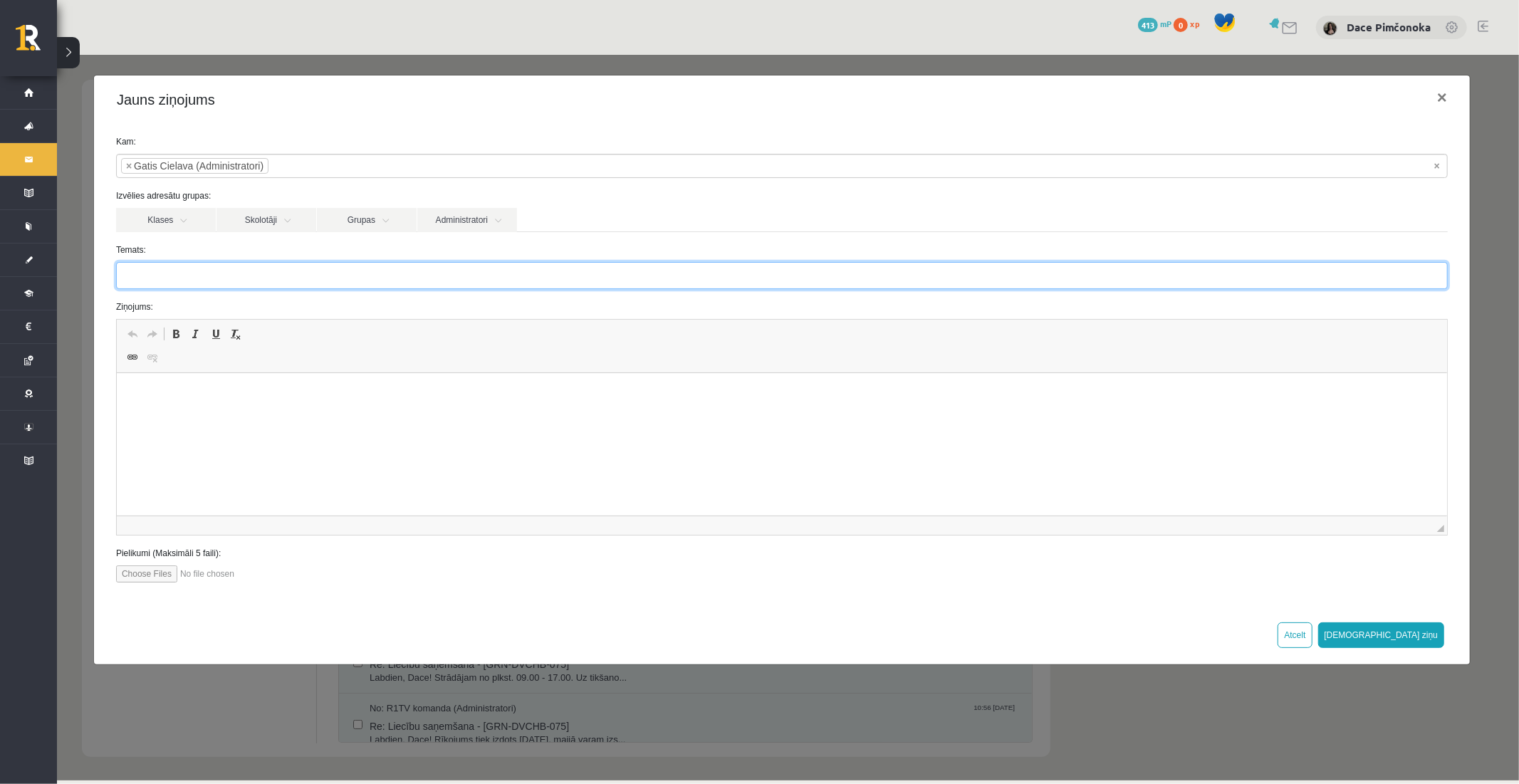
click at [426, 263] on input "Temats:" at bounding box center [781, 275] width 1332 height 27
type input "**********"
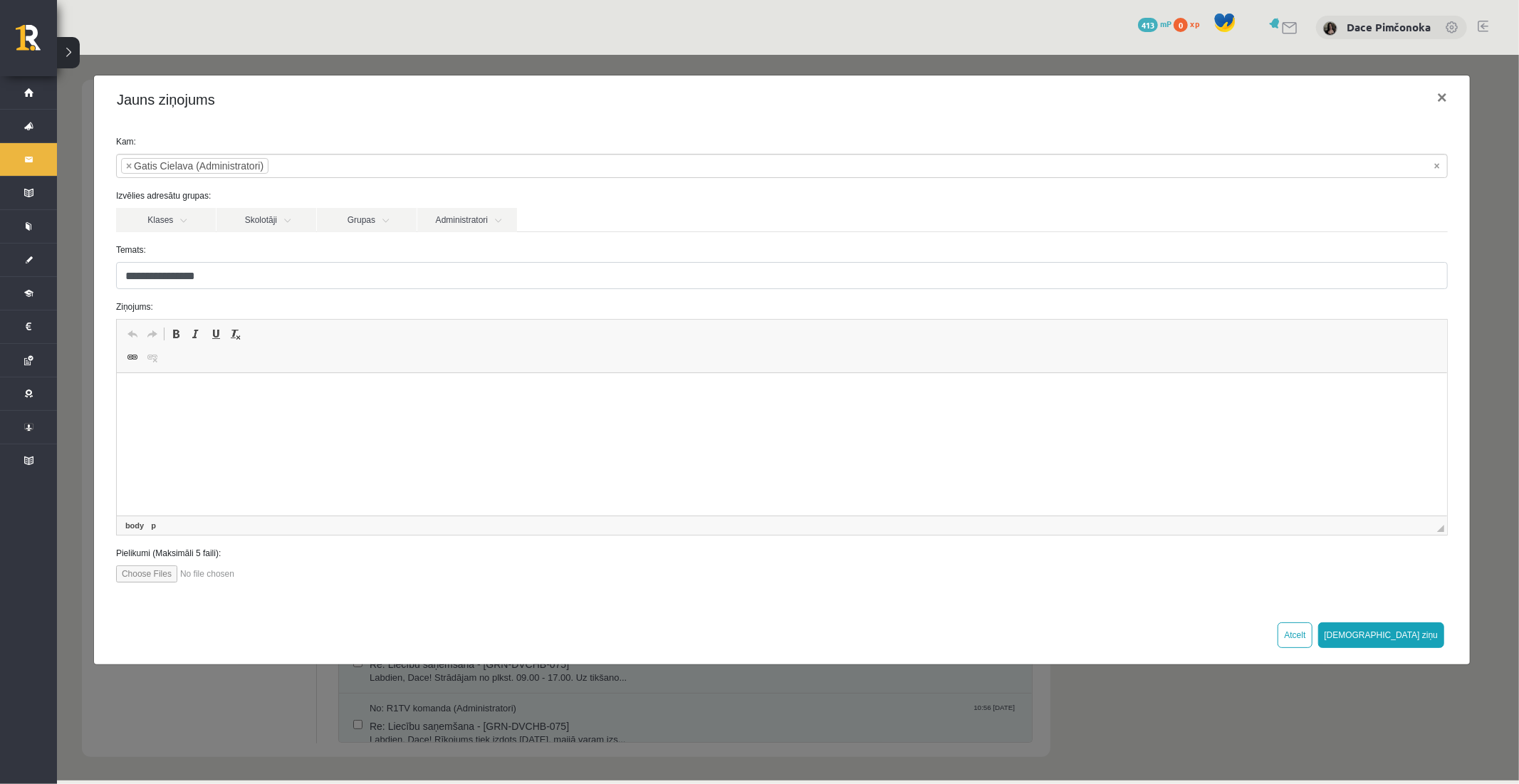
click at [426, 396] on p "Editor, wiswyg-editor-47363911241900-1756741333-545" at bounding box center [781, 395] width 1302 height 15
click at [152, 573] on input "file" at bounding box center [196, 572] width 162 height 17
type input "**********"
click at [1411, 630] on button "[DEMOGRAPHIC_DATA] ziņu" at bounding box center [1381, 635] width 127 height 26
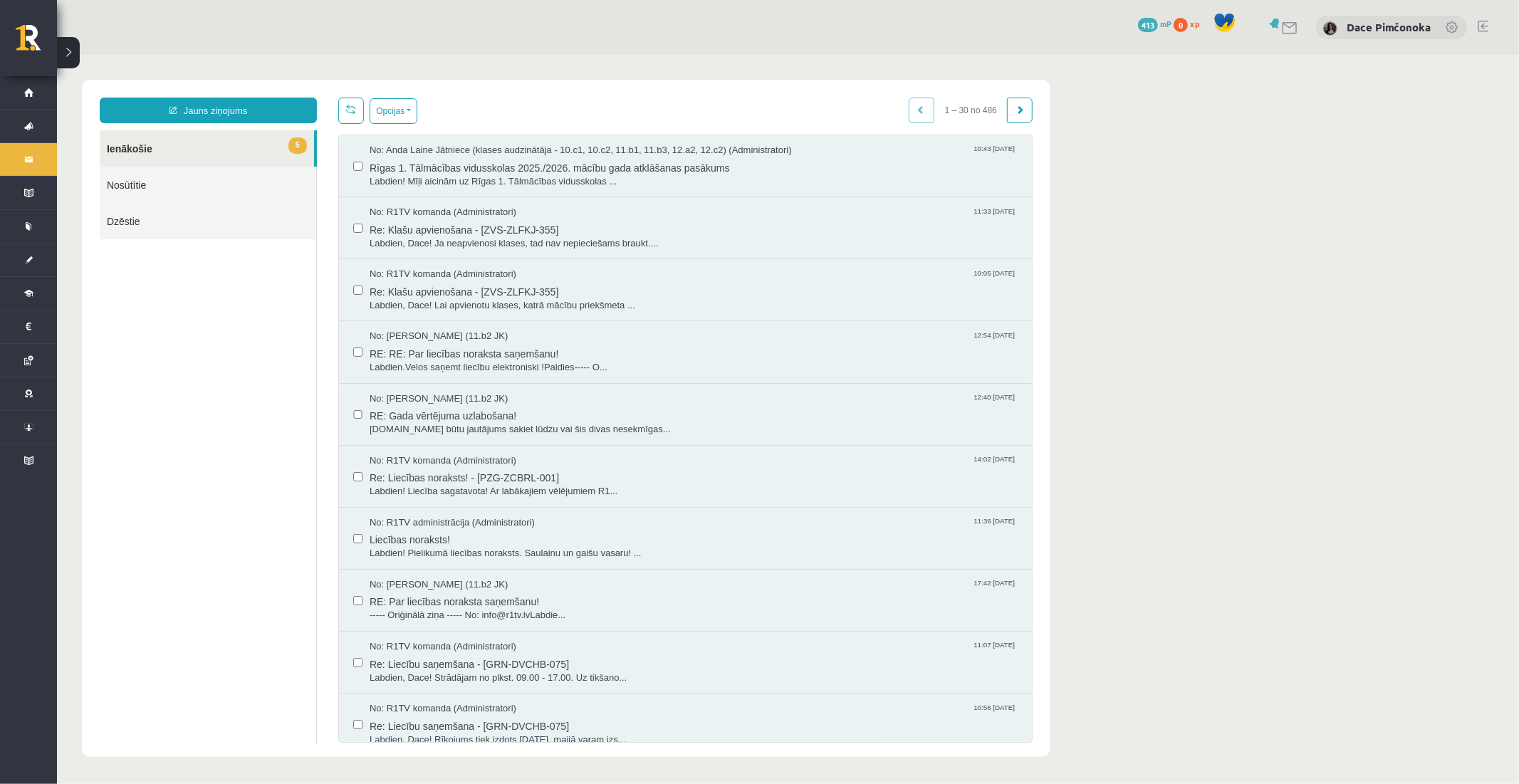
click at [257, 186] on link "Nosūtītie" at bounding box center [208, 184] width 216 height 36
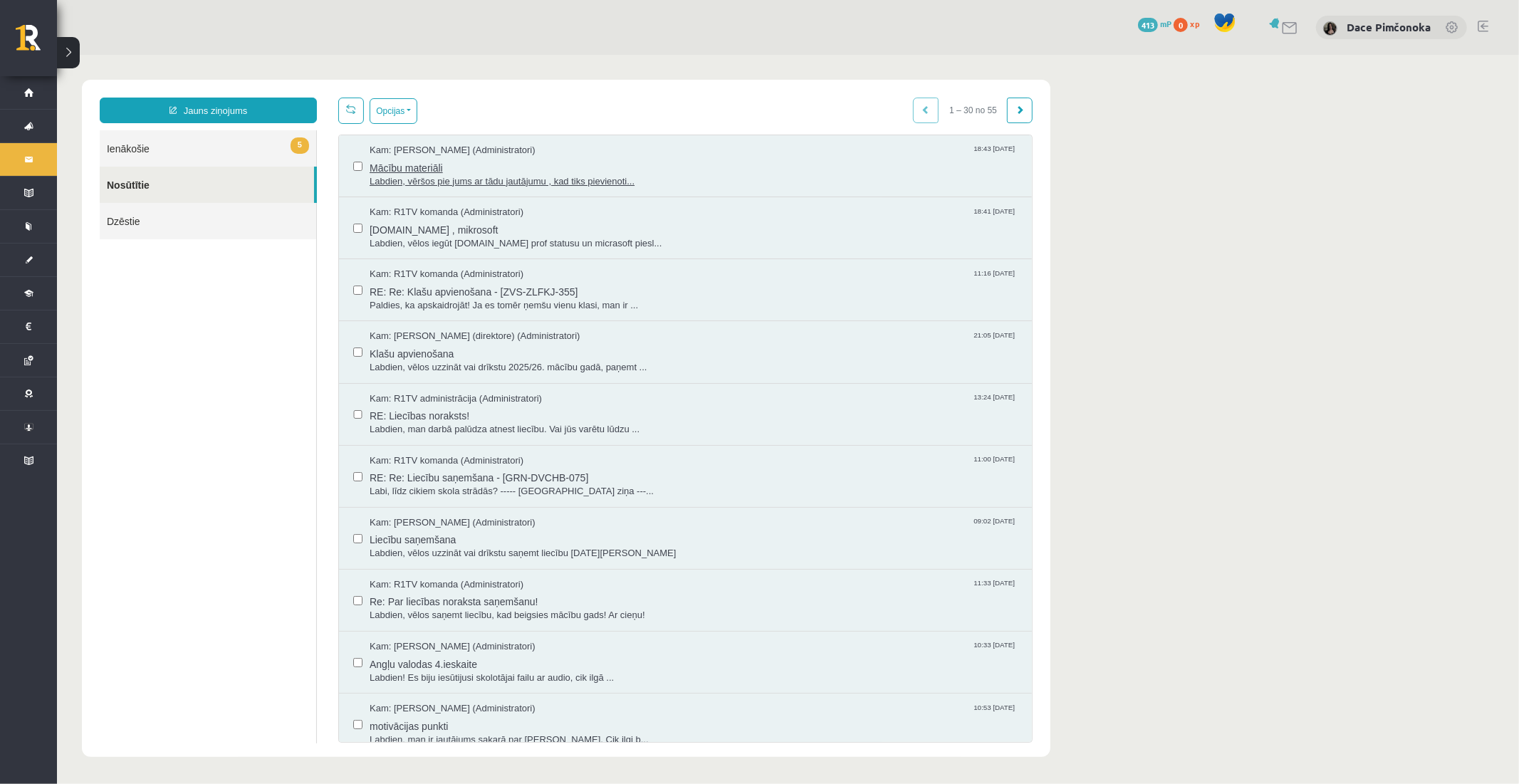
click at [486, 178] on span "Labdien, vēršos pie jums ar tādu jautājumu , kad tiks pievienoti..." at bounding box center [693, 181] width 648 height 14
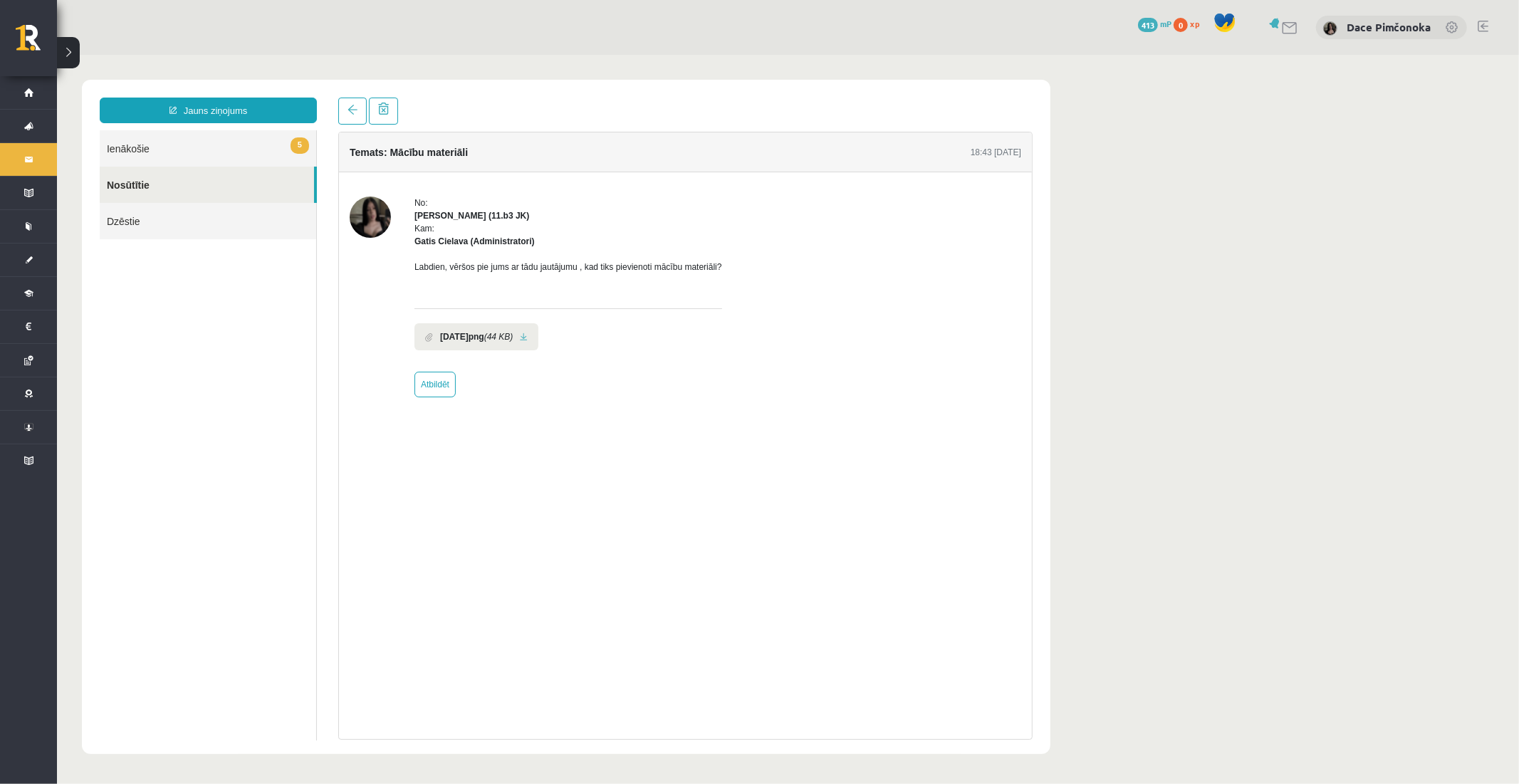
click at [527, 336] on link at bounding box center [523, 336] width 8 height 9
